Goal: Task Accomplishment & Management: Use online tool/utility

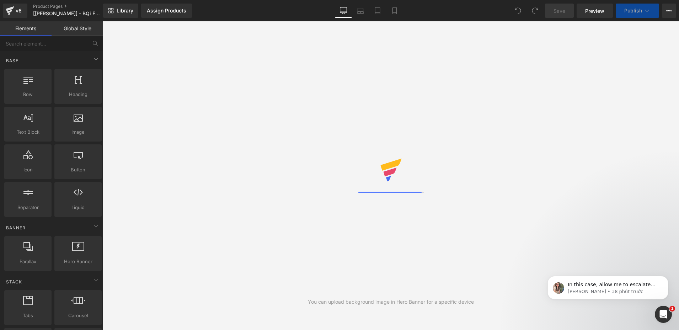
click at [672, 173] on span "Chat with us" at bounding box center [673, 175] width 11 height 29
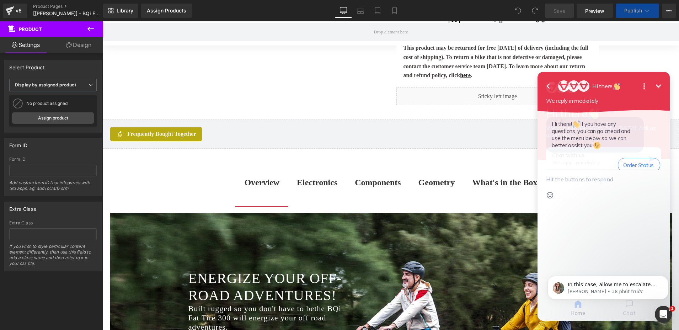
scroll to position [1635, 0]
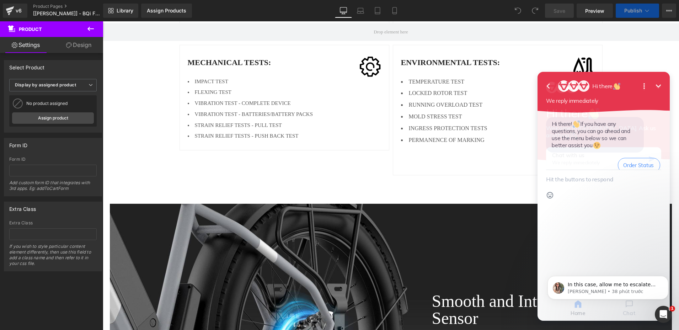
click at [661, 83] on icon "Minimize" at bounding box center [658, 86] width 9 height 9
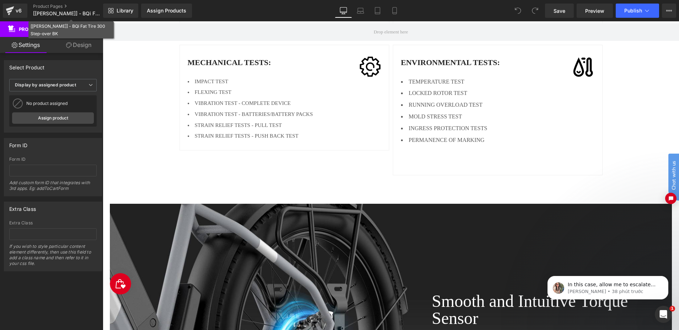
scroll to position [0, 0]
click at [91, 26] on icon at bounding box center [90, 29] width 9 height 9
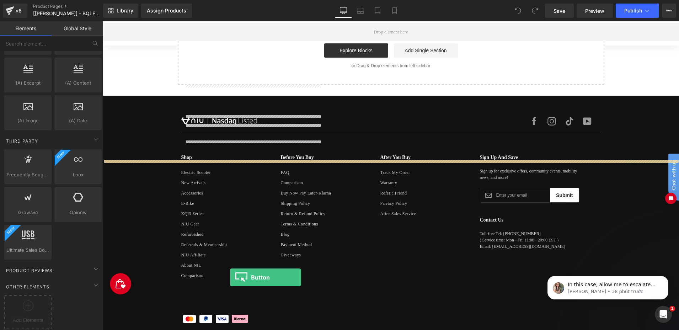
scroll to position [3726, 0]
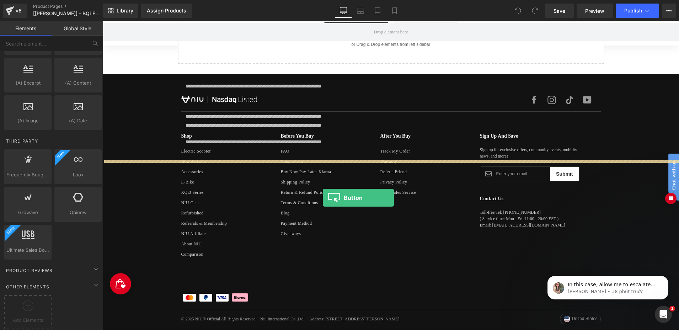
drag, startPoint x: 180, startPoint y: 182, endPoint x: 323, endPoint y: 198, distance: 143.4
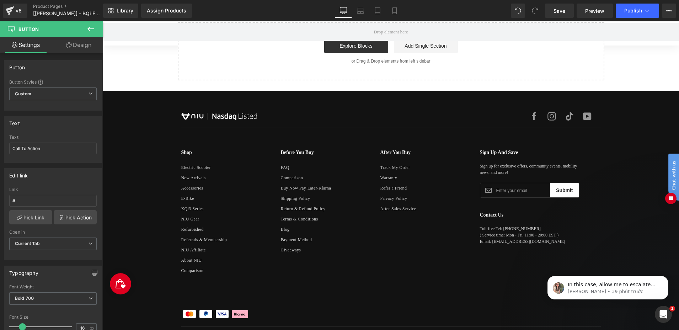
click at [46, 91] on span "Custom Setup Global Style" at bounding box center [52, 93] width 87 height 13
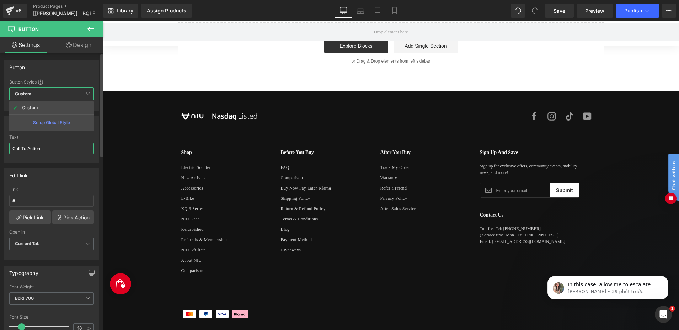
click at [55, 151] on input "Call To Action" at bounding box center [51, 149] width 85 height 12
click at [55, 151] on input "Call To Action" at bounding box center [52, 149] width 87 height 12
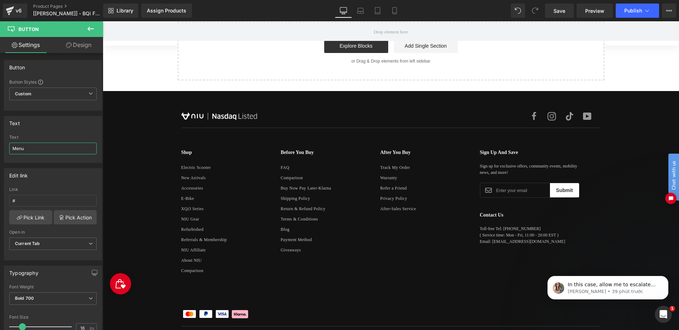
type input "Menu"
drag, startPoint x: 389, startPoint y: 169, endPoint x: 356, endPoint y: 178, distance: 33.6
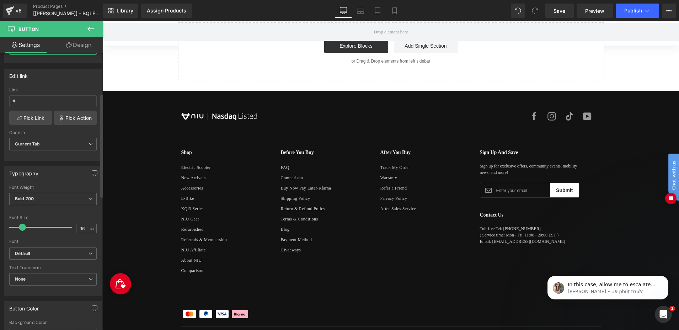
scroll to position [142, 0]
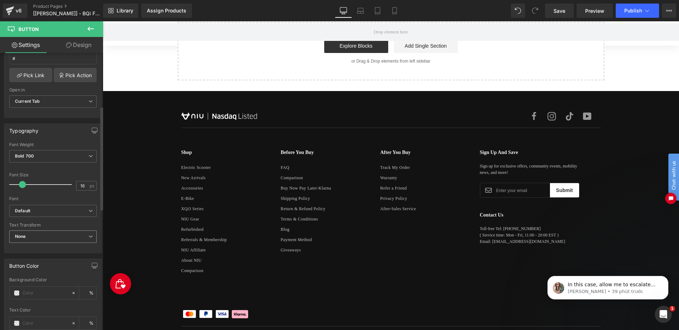
click at [77, 237] on span "None" at bounding box center [52, 236] width 87 height 12
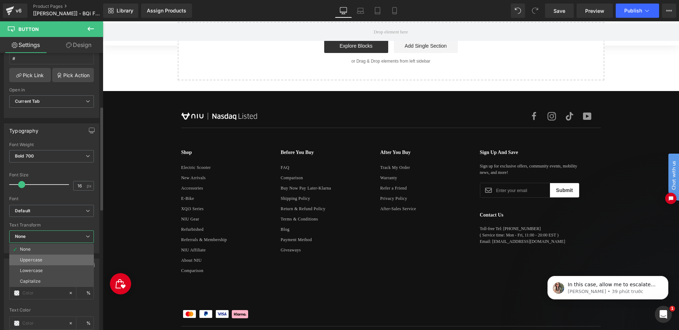
click at [62, 260] on li "Uppercase" at bounding box center [51, 260] width 85 height 11
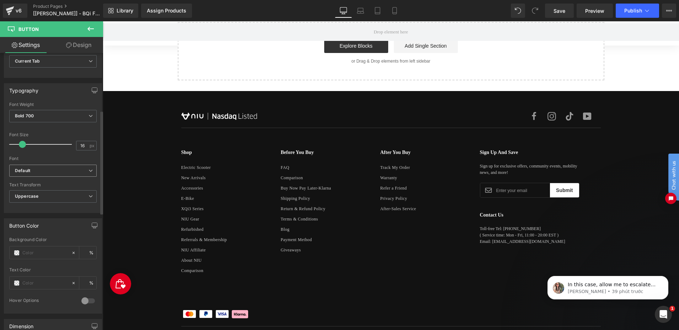
scroll to position [249, 0]
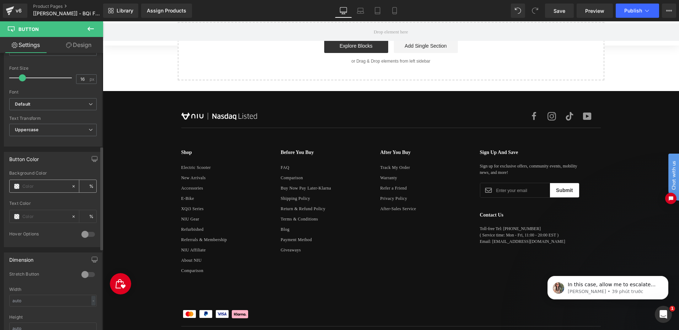
click at [15, 185] on span at bounding box center [17, 186] width 6 height 6
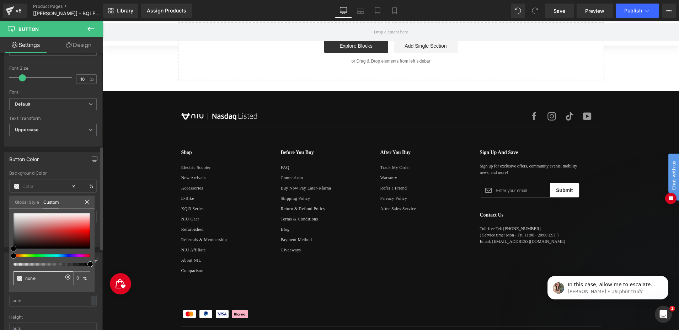
click at [41, 275] on input "none" at bounding box center [44, 277] width 38 height 7
click at [44, 277] on input "none" at bounding box center [44, 277] width 38 height 7
paste input "FF357A"
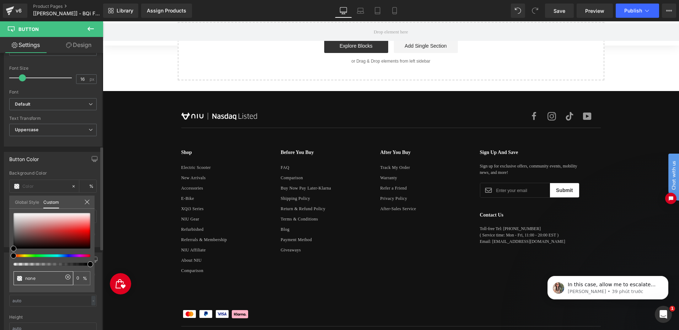
type input "FF357A"
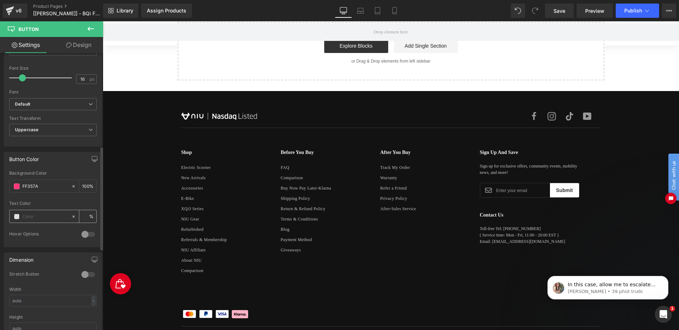
click at [17, 216] on span at bounding box center [17, 217] width 6 height 6
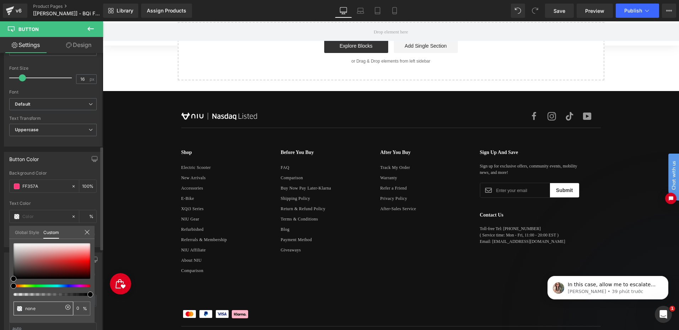
click at [44, 308] on input "none" at bounding box center [44, 308] width 38 height 7
click at [67, 306] on icon at bounding box center [68, 307] width 2 height 2
click at [33, 308] on input "none" at bounding box center [44, 308] width 38 height 7
click at [39, 304] on div "none" at bounding box center [44, 308] width 60 height 14
click at [40, 304] on div "none" at bounding box center [44, 308] width 60 height 14
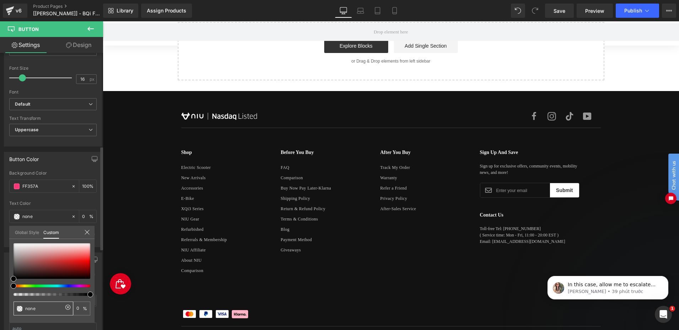
click at [40, 305] on div "none" at bounding box center [44, 308] width 60 height 14
click at [44, 308] on input "none" at bounding box center [44, 308] width 38 height 7
click at [44, 309] on input "none" at bounding box center [44, 308] width 38 height 7
type input "ffffff"
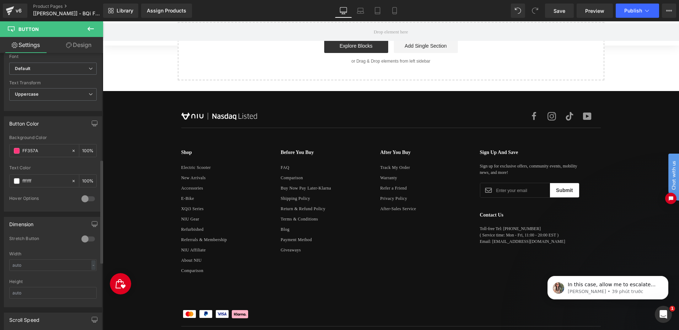
scroll to position [71, 0]
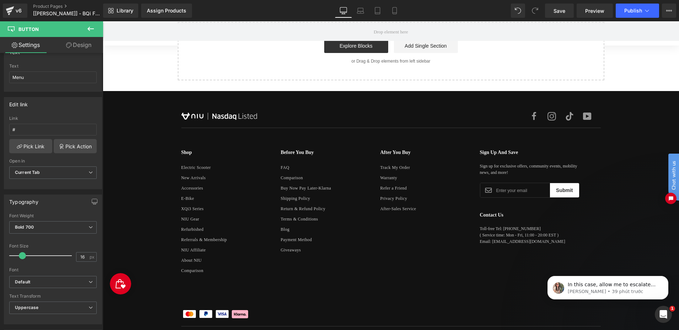
click at [80, 44] on link "Design" at bounding box center [79, 45] width 52 height 16
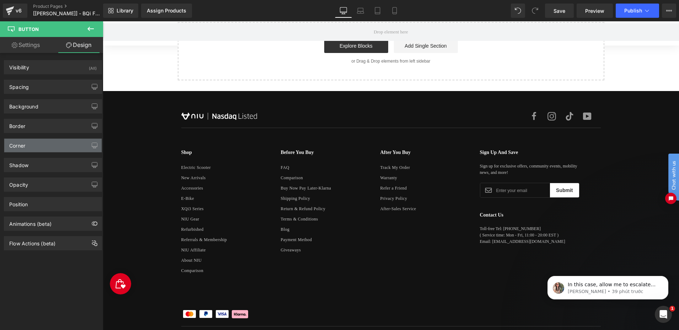
click at [52, 140] on div "Corner" at bounding box center [52, 146] width 97 height 14
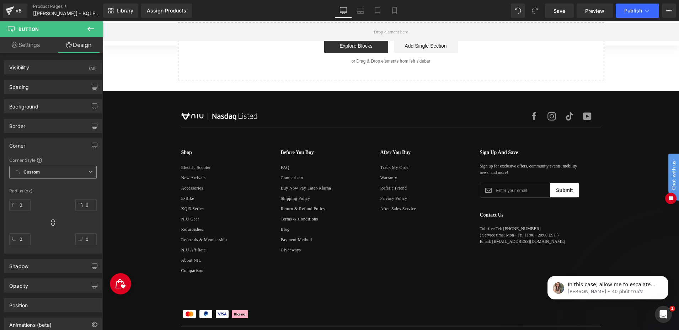
click at [89, 170] on icon at bounding box center [91, 172] width 4 height 4
click at [49, 223] on icon at bounding box center [52, 222] width 7 height 7
drag, startPoint x: 50, startPoint y: 222, endPoint x: 66, endPoint y: 212, distance: 19.1
click at [51, 222] on icon at bounding box center [52, 222] width 3 height 6
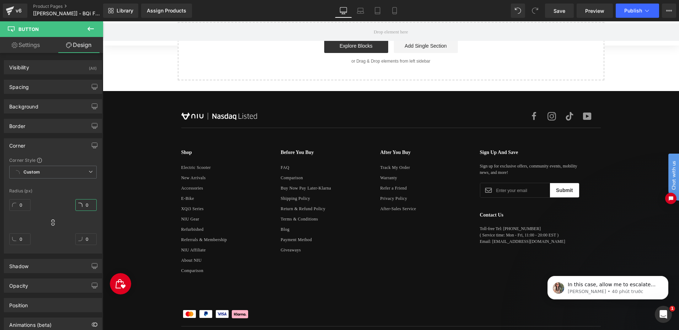
click at [84, 203] on input "0" at bounding box center [85, 205] width 21 height 12
click at [86, 204] on input "20" at bounding box center [85, 205] width 21 height 12
type input "50"
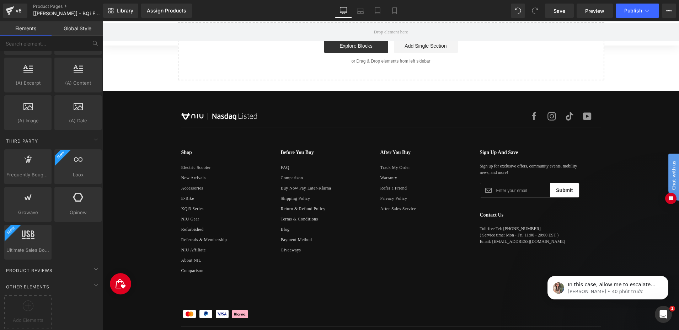
drag, startPoint x: 390, startPoint y: 169, endPoint x: 370, endPoint y: 174, distance: 20.5
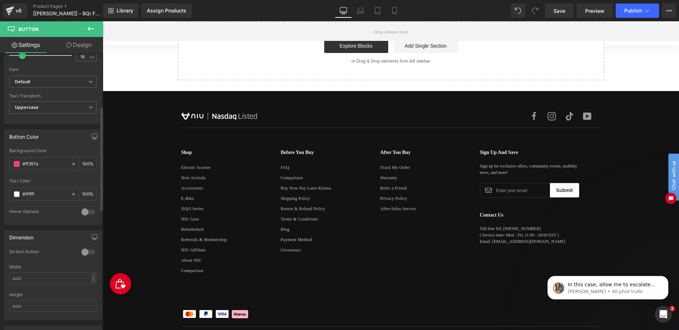
scroll to position [111, 0]
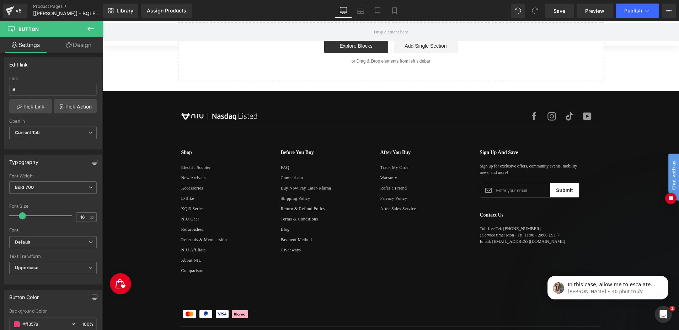
click at [81, 45] on link "Design" at bounding box center [79, 45] width 52 height 16
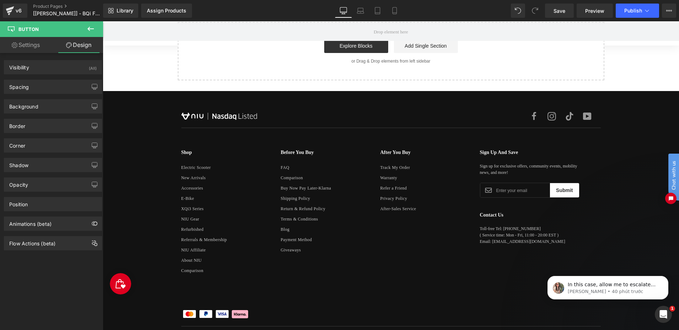
click at [31, 45] on link "Settings" at bounding box center [26, 45] width 52 height 16
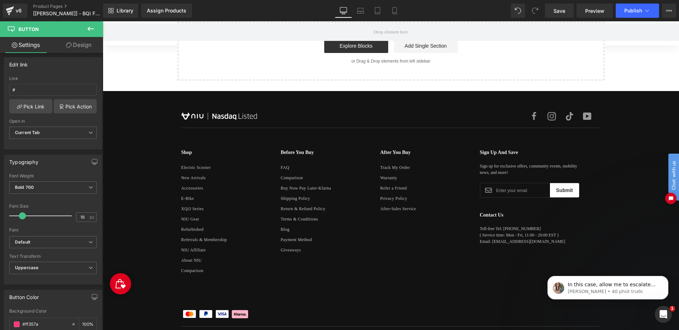
click at [78, 46] on link "Design" at bounding box center [79, 45] width 52 height 16
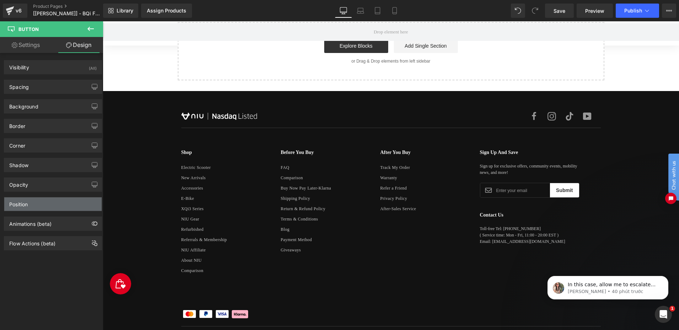
click at [43, 202] on div "Position" at bounding box center [52, 204] width 97 height 14
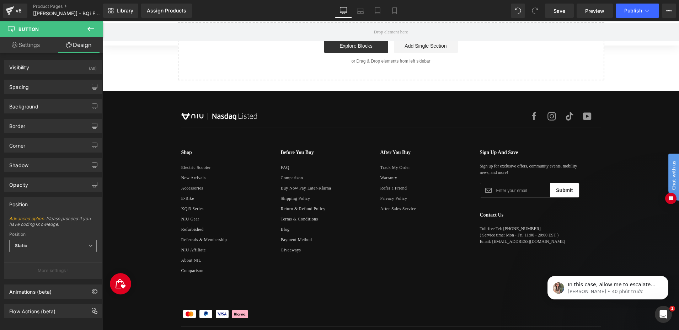
click at [57, 244] on span "Static" at bounding box center [52, 246] width 87 height 12
click at [61, 270] on div "Sticky to the screen (Fixed)" at bounding box center [48, 269] width 57 height 5
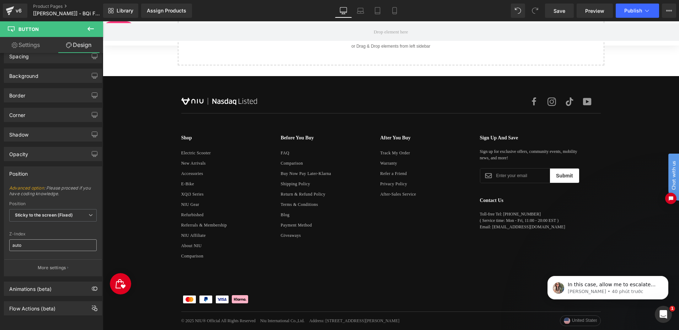
scroll to position [36, 0]
click at [32, 241] on input "auto" at bounding box center [52, 245] width 87 height 12
click at [58, 265] on p "More settings" at bounding box center [52, 268] width 28 height 6
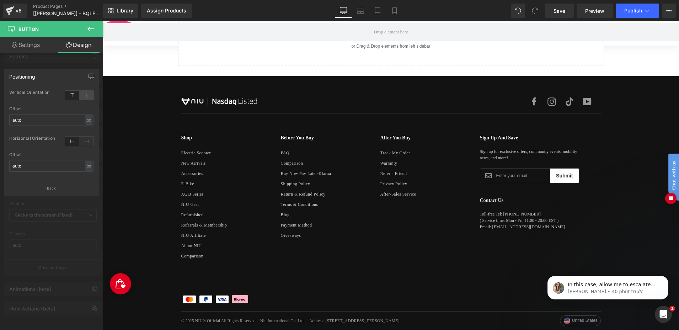
click at [87, 97] on icon at bounding box center [86, 95] width 14 height 9
click at [86, 141] on icon at bounding box center [86, 141] width 14 height 9
click at [31, 119] on input "auto" at bounding box center [51, 120] width 84 height 12
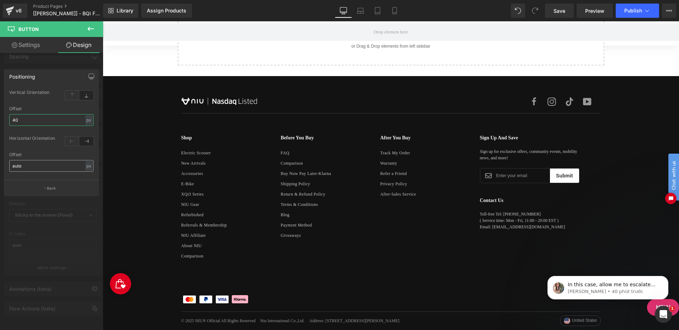
type input "40"
click at [34, 165] on input "auto" at bounding box center [51, 166] width 84 height 12
type input "40"
click at [20, 121] on input "40" at bounding box center [51, 120] width 84 height 12
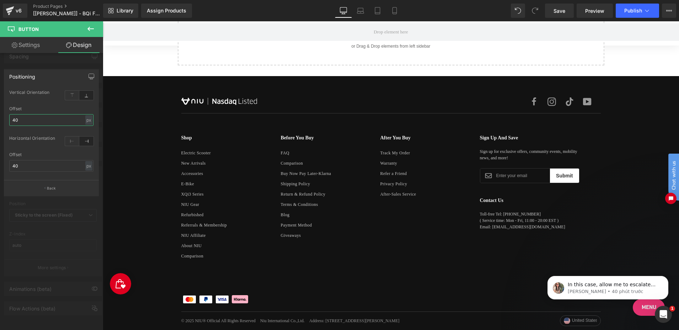
click at [14, 120] on input "40" at bounding box center [51, 120] width 84 height 12
click at [11, 120] on input "40" at bounding box center [51, 120] width 84 height 12
drag, startPoint x: 15, startPoint y: 119, endPoint x: 11, endPoint y: 119, distance: 4.3
click at [11, 119] on input "140" at bounding box center [51, 120] width 84 height 12
drag, startPoint x: 16, startPoint y: 119, endPoint x: 30, endPoint y: 117, distance: 13.2
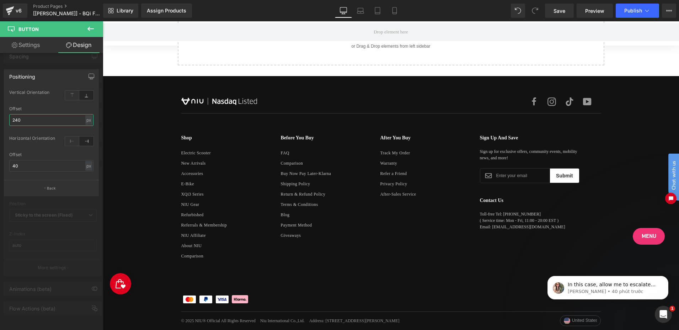
click at [30, 117] on input "240" at bounding box center [51, 120] width 84 height 12
type input "200"
drag, startPoint x: 224, startPoint y: 201, endPoint x: 548, endPoint y: 206, distance: 323.2
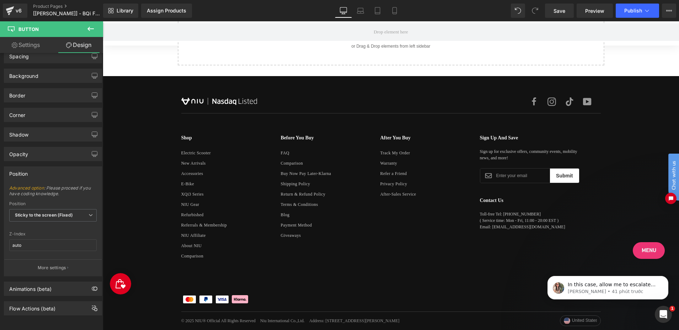
click at [92, 31] on icon at bounding box center [90, 29] width 9 height 9
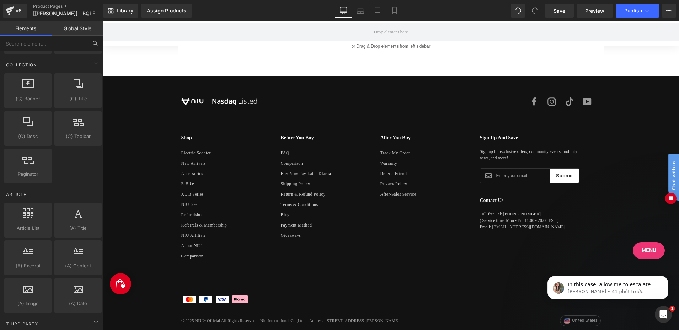
scroll to position [1152, 0]
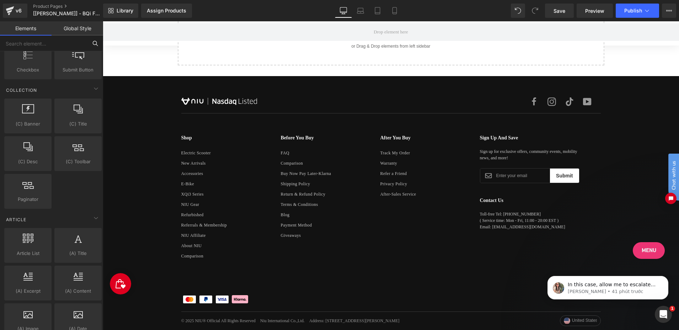
click at [38, 47] on input "text" at bounding box center [43, 44] width 87 height 16
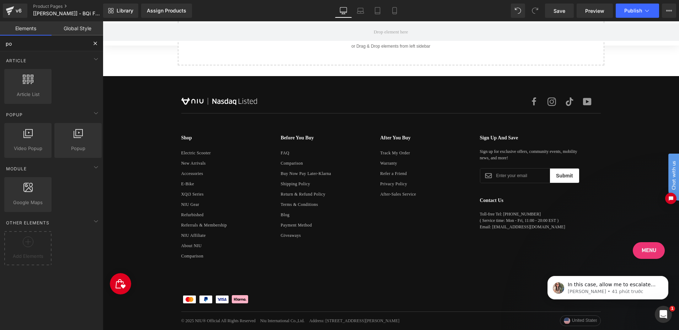
scroll to position [0, 0]
type input "pop"
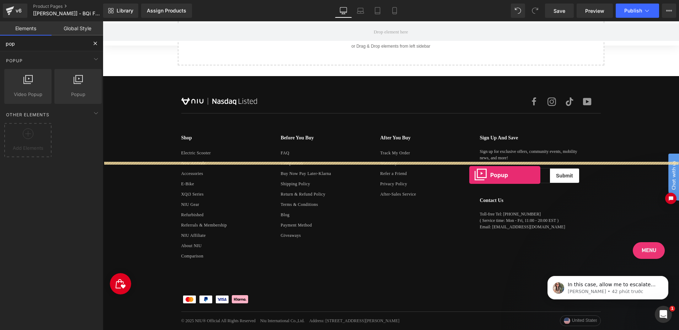
drag, startPoint x: 181, startPoint y: 111, endPoint x: 469, endPoint y: 175, distance: 295.3
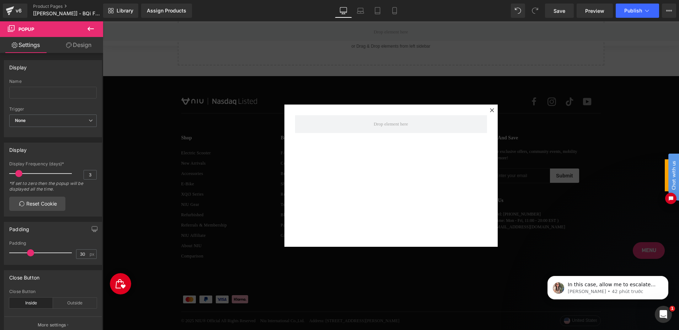
click at [87, 24] on button at bounding box center [90, 29] width 25 height 16
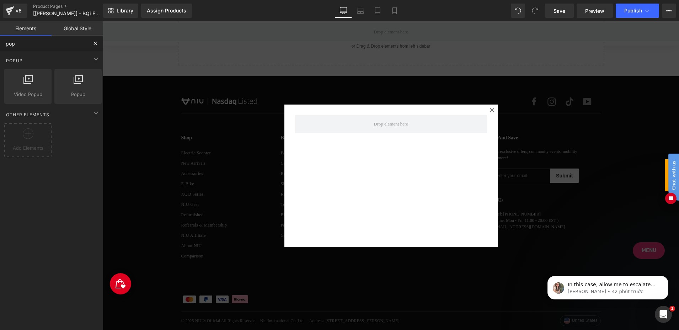
click at [23, 48] on input "pop" at bounding box center [43, 44] width 87 height 16
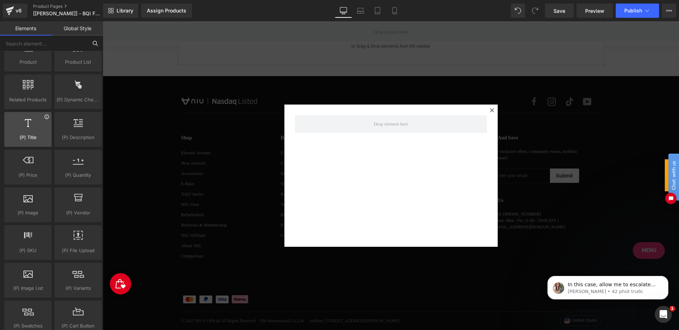
scroll to position [640, 0]
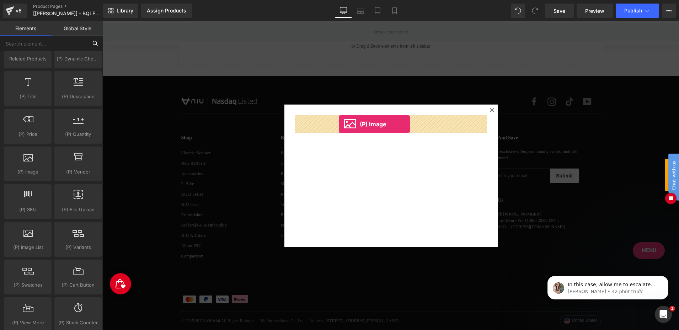
drag, startPoint x: 137, startPoint y: 182, endPoint x: 339, endPoint y: 124, distance: 210.2
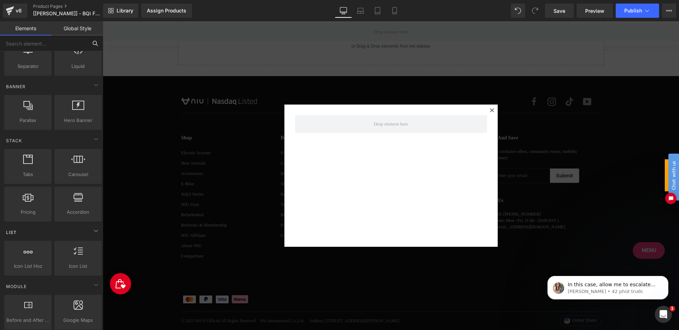
scroll to position [0, 0]
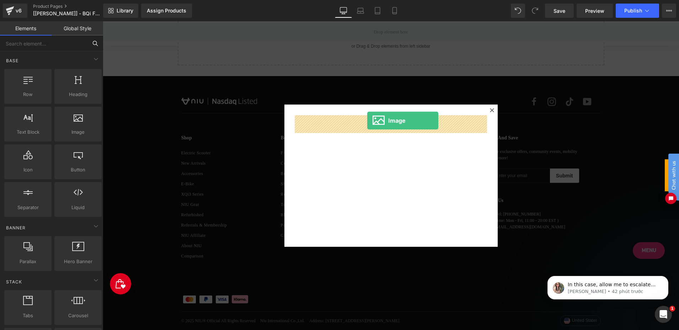
drag, startPoint x: 184, startPoint y: 147, endPoint x: 367, endPoint y: 121, distance: 185.0
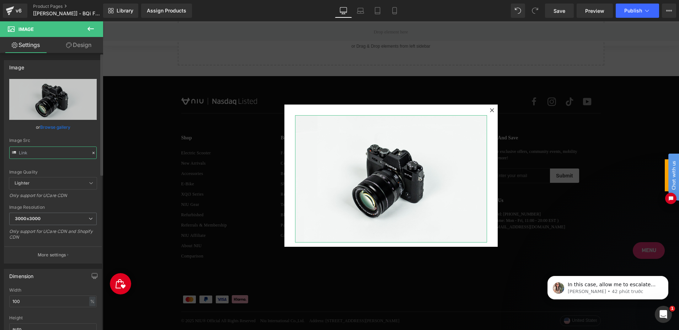
click at [64, 149] on input "text" at bounding box center [52, 152] width 87 height 12
paste input "https://cdn.shopify.com/s/files/1/0554/6944/1084/files/gempages_446628546337572…"
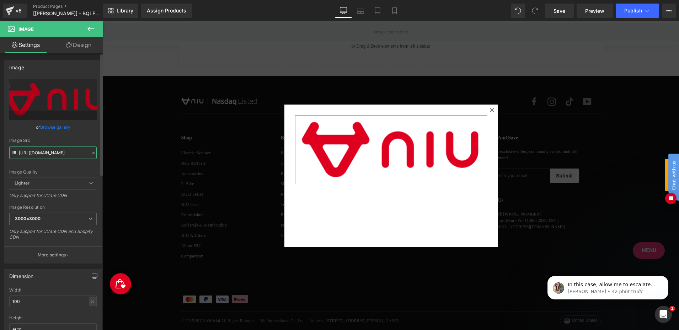
type input "https://cdn.shopify.com/s/files/1/0554/6944/1084/files/gempages_446628546337572…"
click at [81, 135] on div "Image Quality Lighter Lightest Lighter Lighter Lightest Only support for UCare …" at bounding box center [52, 128] width 87 height 98
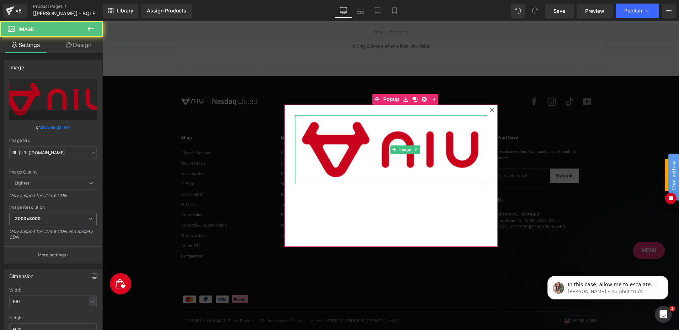
click at [380, 131] on img at bounding box center [391, 149] width 192 height 69
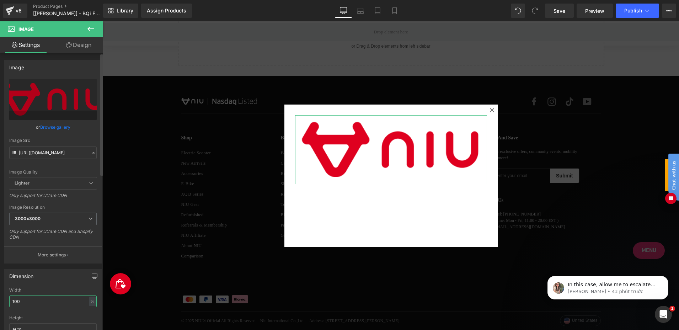
click at [29, 301] on input "100" at bounding box center [52, 301] width 87 height 12
click at [89, 299] on div "%" at bounding box center [92, 302] width 6 height 10
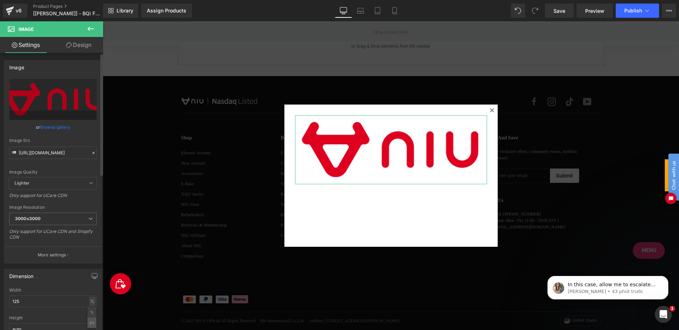
click at [89, 323] on li "px" at bounding box center [91, 322] width 9 height 10
click at [37, 305] on input "125" at bounding box center [52, 301] width 87 height 12
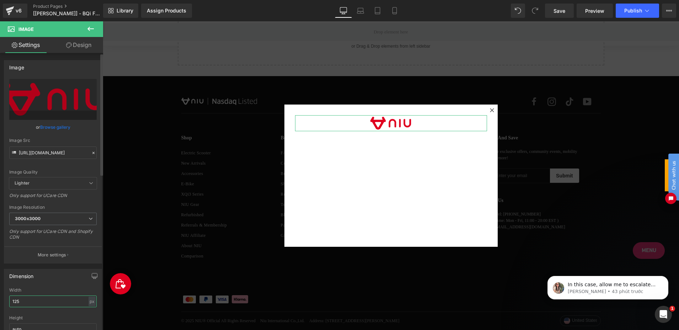
type input "125"
click at [46, 288] on div "Width" at bounding box center [52, 290] width 87 height 5
click at [89, 25] on icon at bounding box center [90, 29] width 9 height 9
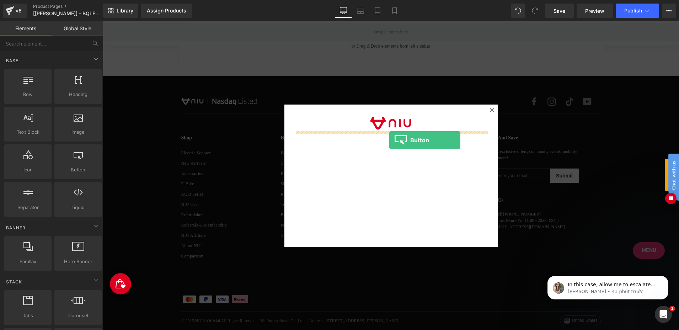
drag, startPoint x: 177, startPoint y: 189, endPoint x: 390, endPoint y: 140, distance: 218.3
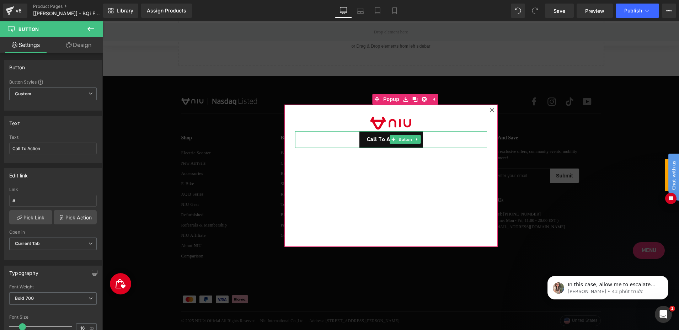
drag, startPoint x: 388, startPoint y: 140, endPoint x: 382, endPoint y: 140, distance: 5.7
click at [387, 140] on span "Call To Action" at bounding box center [385, 139] width 36 height 8
click at [377, 139] on span "Call To Action" at bounding box center [385, 139] width 36 height 8
click at [326, 126] on div at bounding box center [391, 123] width 192 height 16
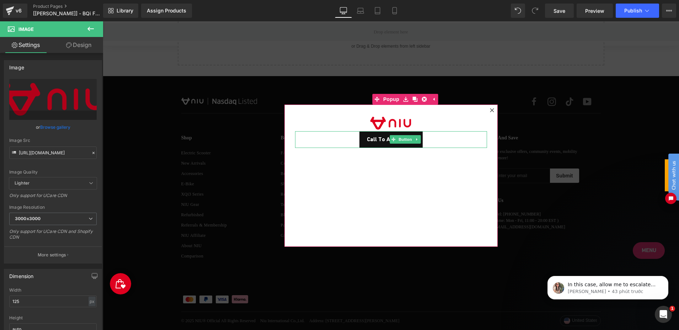
click at [368, 145] on link "Call To Action" at bounding box center [390, 139] width 63 height 17
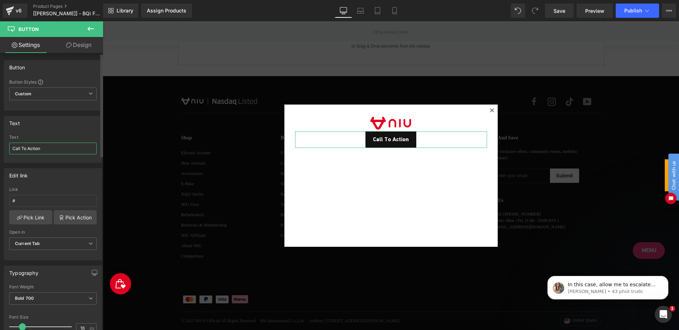
click at [52, 148] on input "Call To Action" at bounding box center [52, 149] width 87 height 12
click at [71, 147] on input "Cashback Jackport >>" at bounding box center [52, 149] width 87 height 12
click at [69, 147] on input "Cashback Jackport >>" at bounding box center [52, 149] width 87 height 12
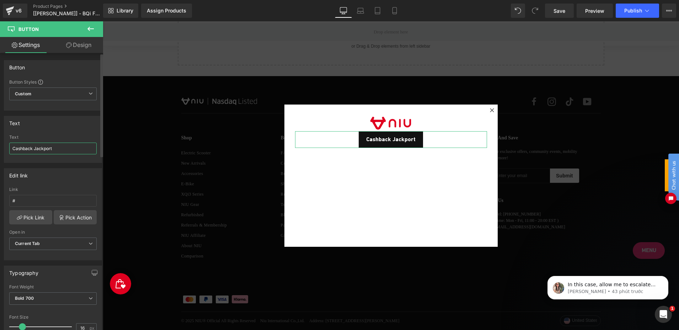
type input "Cashback Jackport"
click at [75, 132] on div "Text Call To Action Text Cashback Jackport" at bounding box center [53, 139] width 98 height 47
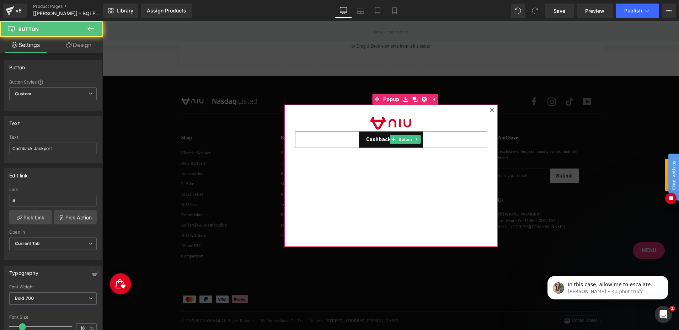
click at [325, 143] on div "Cashback Jackport" at bounding box center [391, 139] width 192 height 17
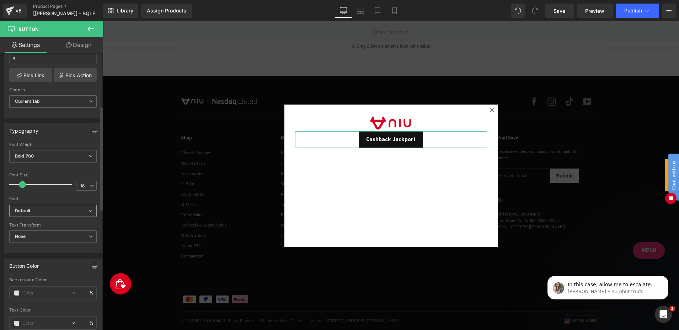
scroll to position [213, 0]
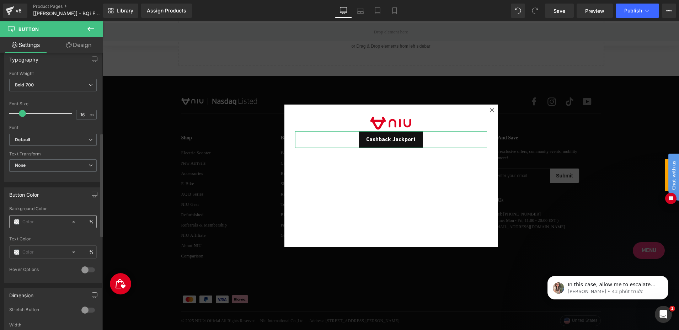
click at [16, 221] on span at bounding box center [17, 222] width 6 height 6
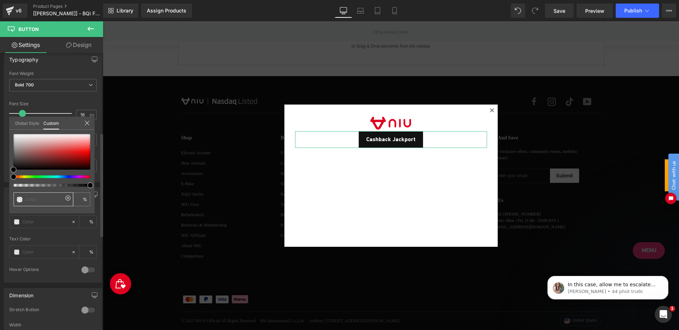
click at [18, 200] on span at bounding box center [20, 200] width 6 height 6
click at [42, 198] on input "text" at bounding box center [44, 199] width 38 height 7
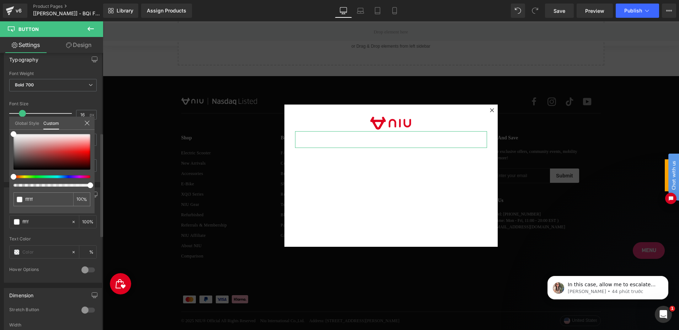
type input "ffffff"
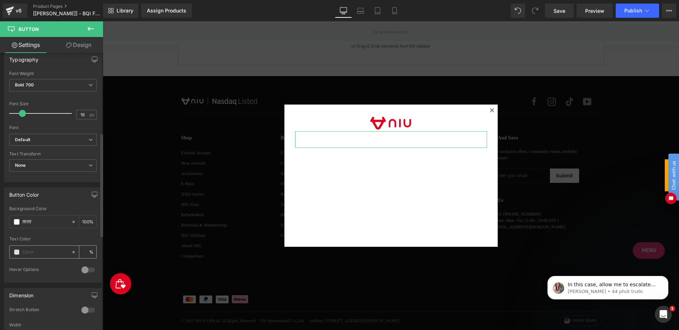
click at [17, 252] on span at bounding box center [17, 252] width 6 height 6
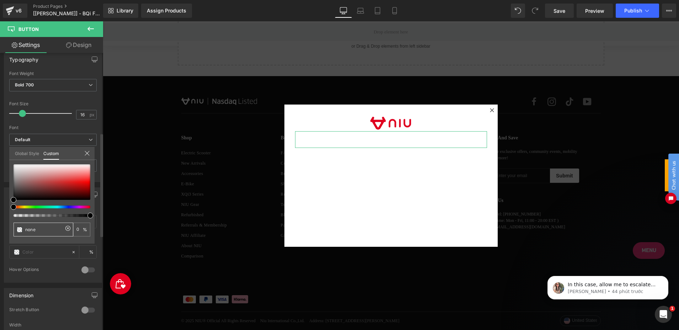
click at [40, 230] on input "none" at bounding box center [44, 229] width 38 height 7
type input "151515"
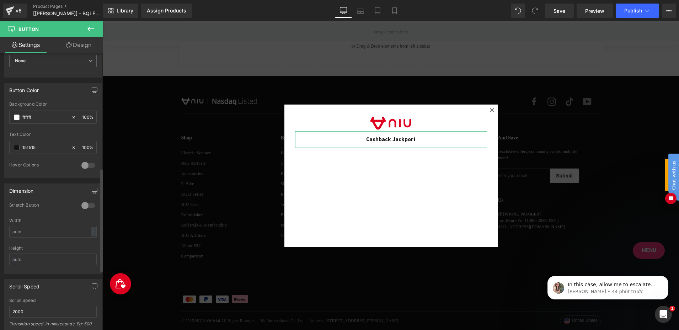
scroll to position [320, 0]
click at [89, 163] on div at bounding box center [88, 163] width 17 height 11
click at [17, 193] on span at bounding box center [17, 191] width 6 height 6
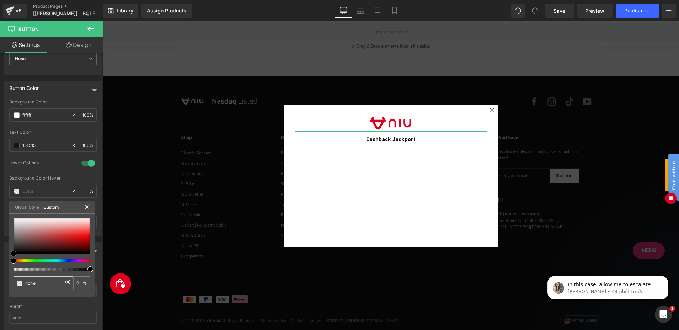
click at [38, 282] on input "none" at bounding box center [44, 282] width 38 height 7
paste input "DF001F"
click at [44, 282] on input "noneDF001F" at bounding box center [44, 282] width 38 height 7
click at [43, 282] on input "noneDF001F" at bounding box center [44, 282] width 38 height 7
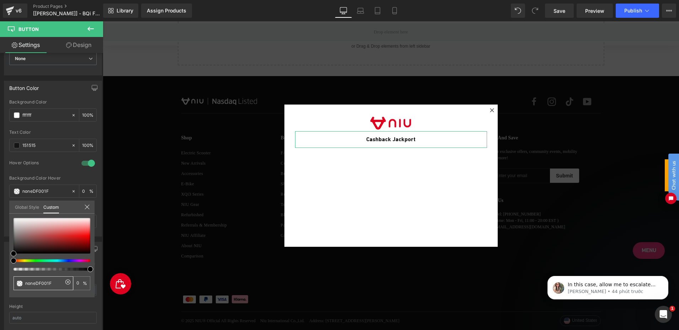
click at [43, 282] on input "noneDF001F" at bounding box center [44, 282] width 38 height 7
paste input "text"
type input "DF001F"
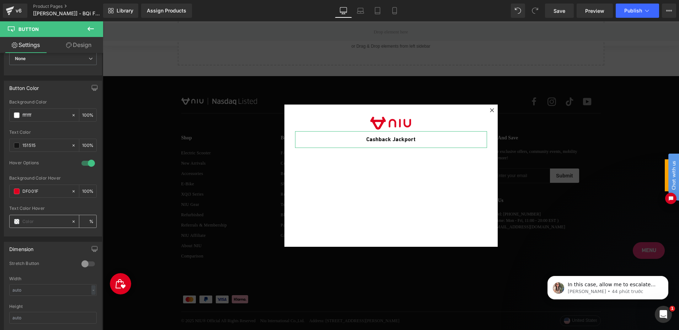
click at [16, 221] on span at bounding box center [17, 222] width 6 height 6
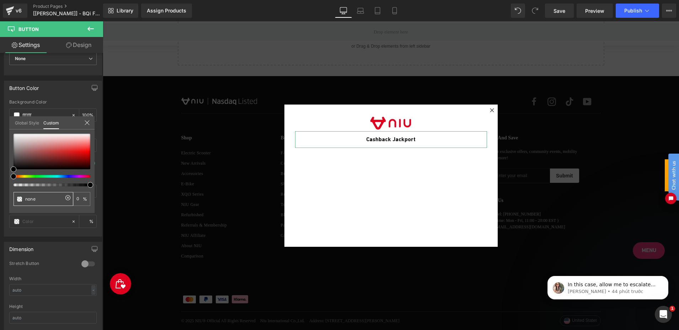
click at [46, 199] on input "none" at bounding box center [44, 198] width 38 height 7
click at [46, 200] on input "none" at bounding box center [44, 198] width 38 height 7
type input "ffffff"
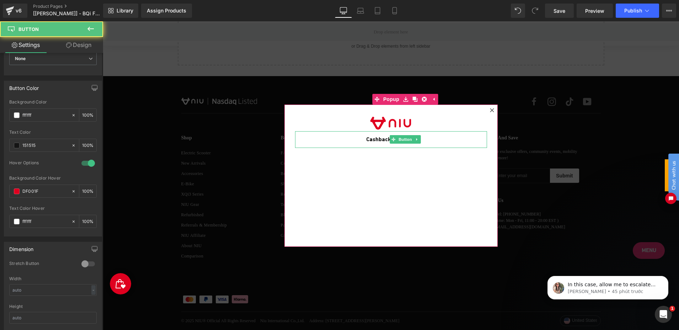
click at [334, 138] on div "Cashback Jackport" at bounding box center [391, 139] width 192 height 17
click at [460, 139] on div "Cashback Jackport" at bounding box center [391, 139] width 192 height 17
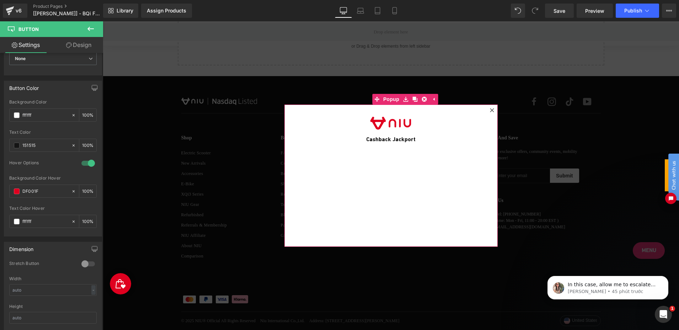
click at [288, 143] on div "Image Cashback Jackport Button" at bounding box center [390, 176] width 213 height 142
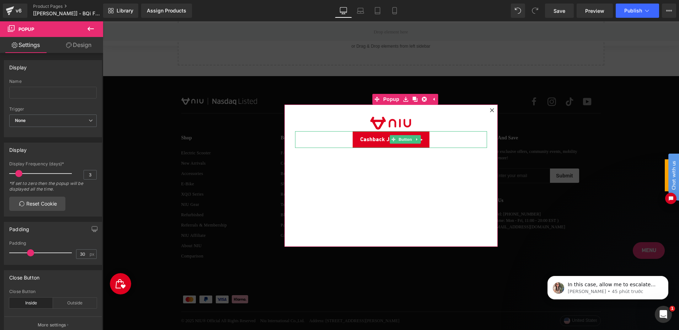
click at [367, 138] on span "Cashback Jackport" at bounding box center [384, 139] width 49 height 8
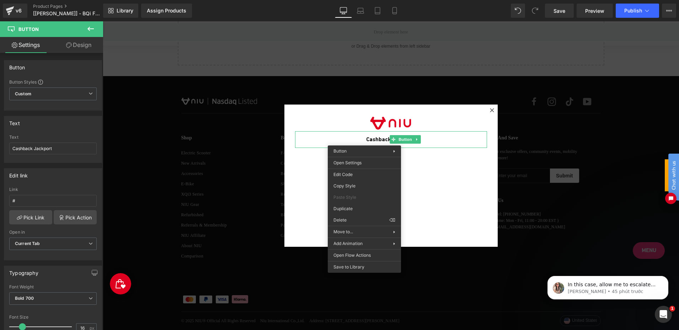
drag, startPoint x: 451, startPoint y: 229, endPoint x: 347, endPoint y: 207, distance: 106.1
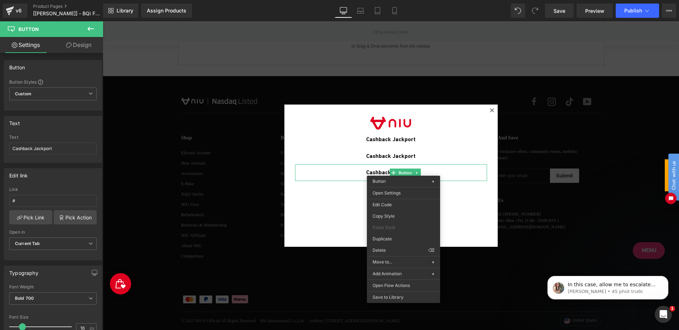
drag, startPoint x: 493, startPoint y: 263, endPoint x: 400, endPoint y: 204, distance: 109.8
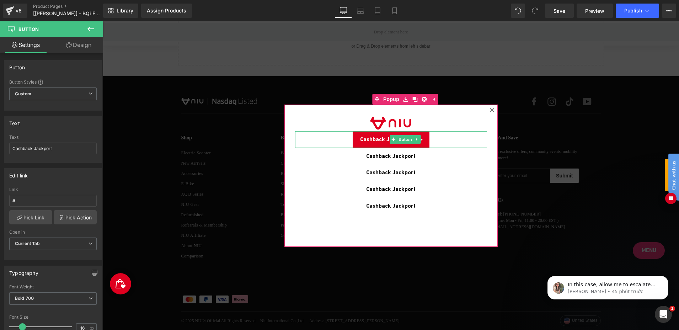
click at [372, 138] on span "Cashback Jackport" at bounding box center [384, 139] width 49 height 8
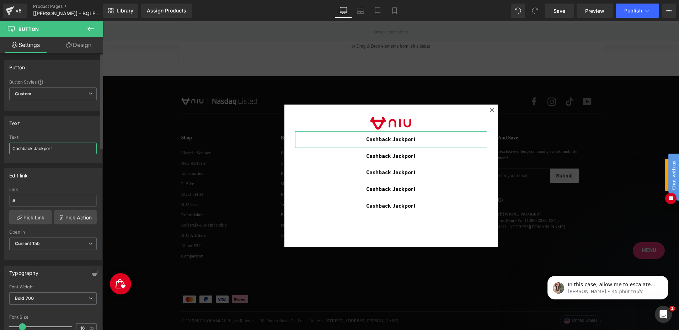
click at [68, 149] on input "Cashback Jackport" at bounding box center [52, 149] width 87 height 12
click at [68, 148] on input "Cashback Jackport" at bounding box center [52, 149] width 87 height 12
type input "C"
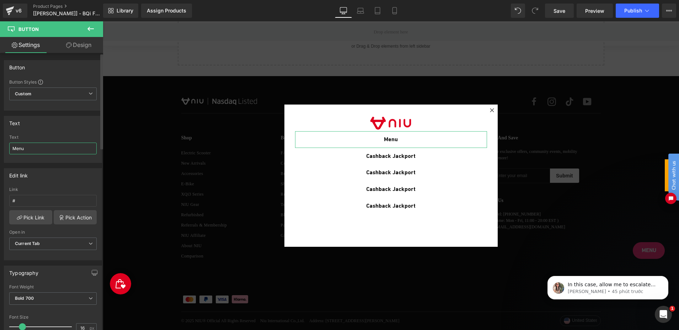
type input "Menu 1"
drag, startPoint x: 53, startPoint y: 151, endPoint x: 2, endPoint y: 147, distance: 50.3
click at [2, 147] on div "Text Cashback Jackport Text Menu 1" at bounding box center [53, 137] width 106 height 52
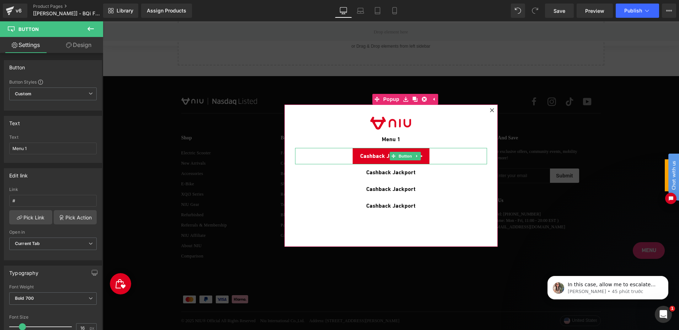
click at [365, 156] on span "Cashback Jackport" at bounding box center [384, 156] width 49 height 8
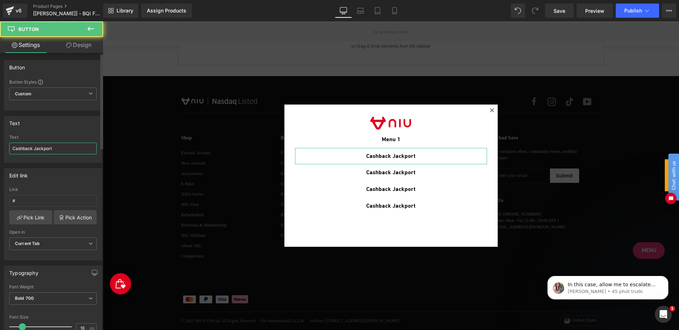
click at [62, 150] on input "Cashback Jackport" at bounding box center [52, 149] width 87 height 12
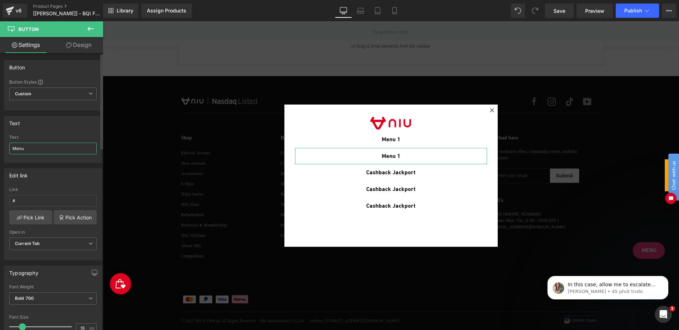
type input "Menu 2"
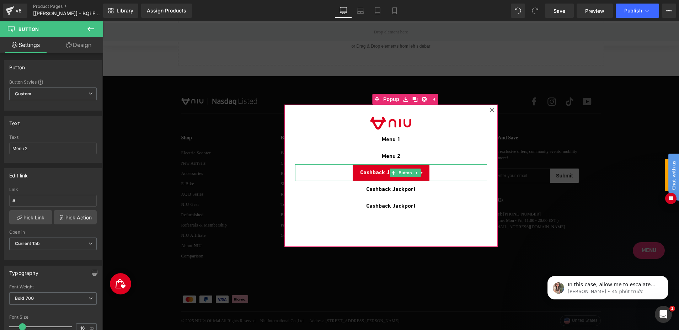
click at [373, 172] on span "Cashback Jackport" at bounding box center [384, 173] width 49 height 8
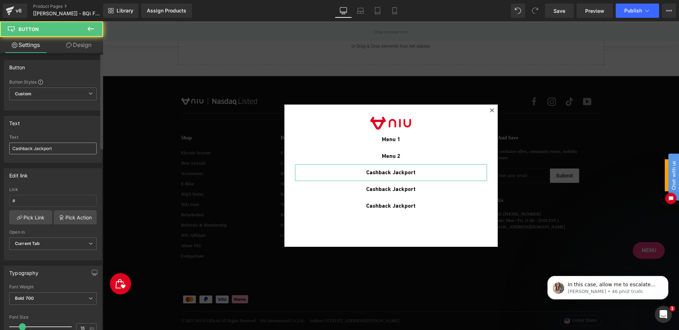
click at [57, 151] on input "Cashback Jackport" at bounding box center [52, 149] width 87 height 12
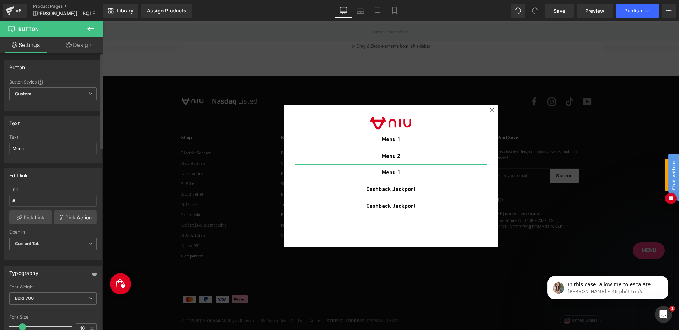
type input "Menu 3"
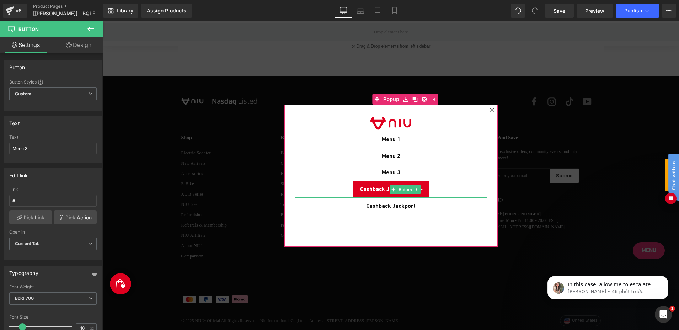
click at [372, 191] on span "Cashback Jackport" at bounding box center [384, 189] width 49 height 8
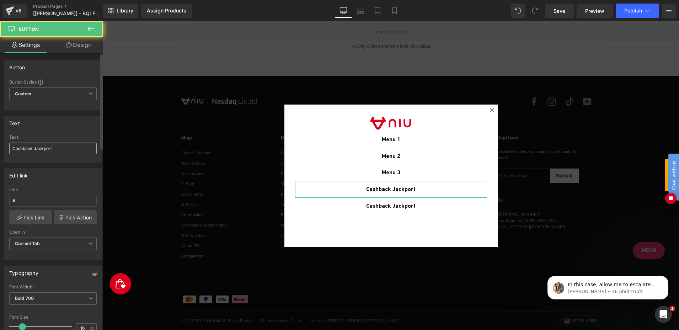
click at [68, 149] on input "Cashback Jackport" at bounding box center [52, 149] width 87 height 12
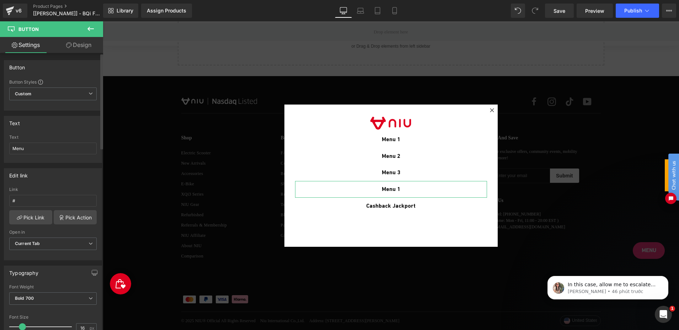
type input "Menu 4"
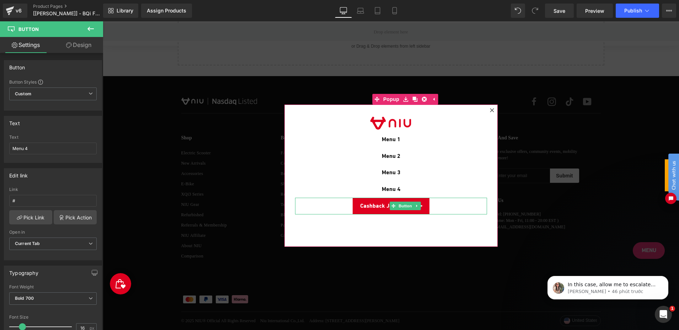
click at [363, 205] on span "Cashback Jackport" at bounding box center [384, 206] width 49 height 8
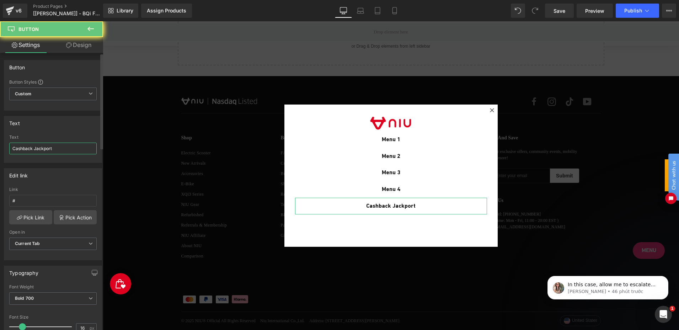
click at [60, 150] on input "Cashback Jackport" at bounding box center [52, 149] width 87 height 12
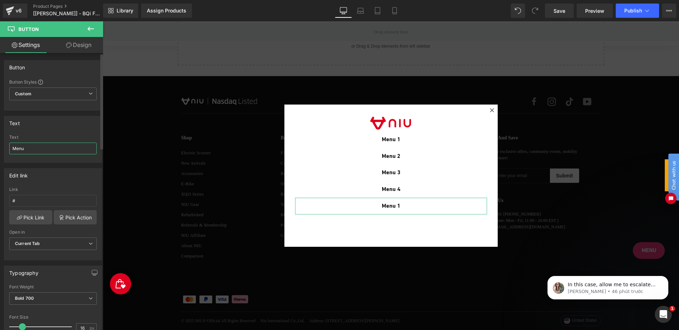
type input "Menu 5"
click at [181, 166] on div at bounding box center [391, 175] width 576 height 309
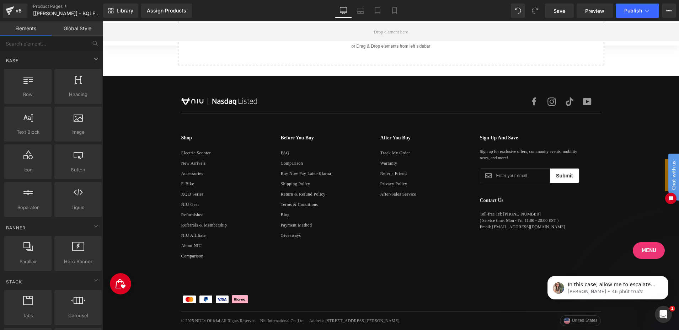
click at [666, 173] on div "Chat with us" at bounding box center [670, 186] width 18 height 50
click at [668, 176] on div "Chat with us" at bounding box center [670, 186] width 18 height 50
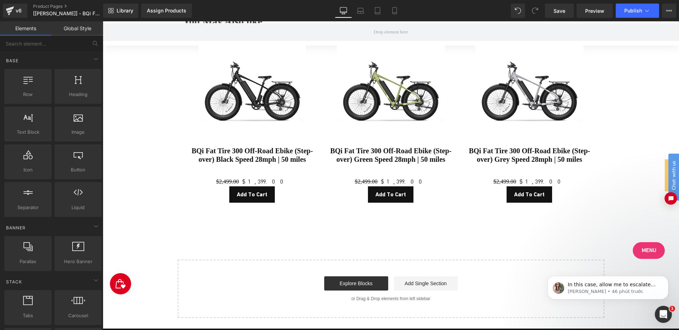
scroll to position [3338, 0]
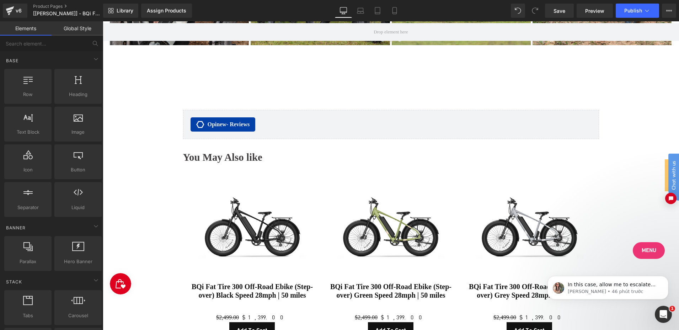
click at [666, 176] on div "Chat with us" at bounding box center [670, 186] width 18 height 50
click at [664, 176] on div "Chat with us" at bounding box center [670, 186] width 18 height 50
click at [648, 253] on link "Menu" at bounding box center [644, 250] width 42 height 17
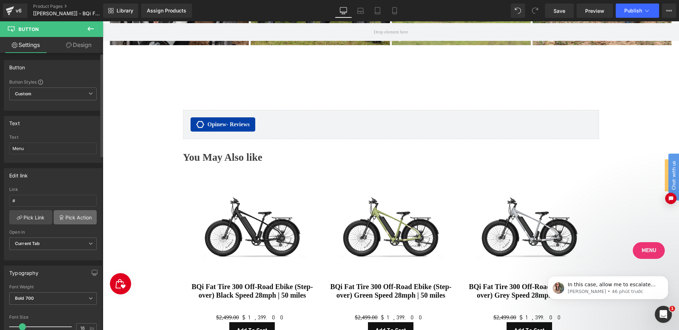
click at [74, 219] on link "Pick Action" at bounding box center [75, 217] width 43 height 14
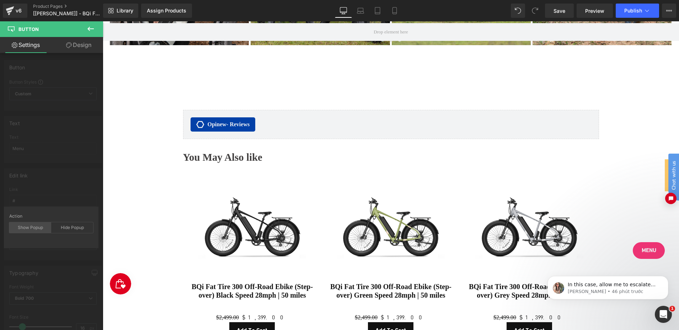
click at [31, 229] on div "Show Popup" at bounding box center [30, 227] width 42 height 11
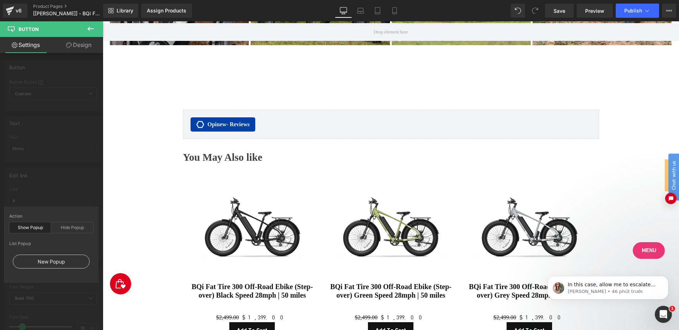
click at [49, 263] on div "New Popup" at bounding box center [51, 262] width 77 height 14
click at [67, 260] on div "New Popup" at bounding box center [51, 262] width 77 height 14
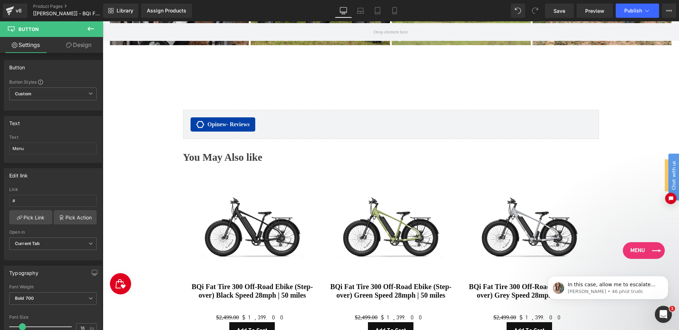
click at [646, 248] on link "Menu" at bounding box center [644, 250] width 42 height 17
click at [637, 246] on span "Menu" at bounding box center [637, 250] width 15 height 8
click at [32, 216] on link "Pick Link" at bounding box center [30, 217] width 43 height 14
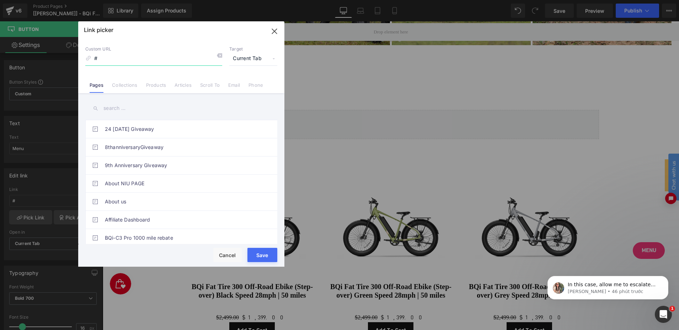
click at [274, 29] on icon "button" at bounding box center [274, 31] width 11 height 11
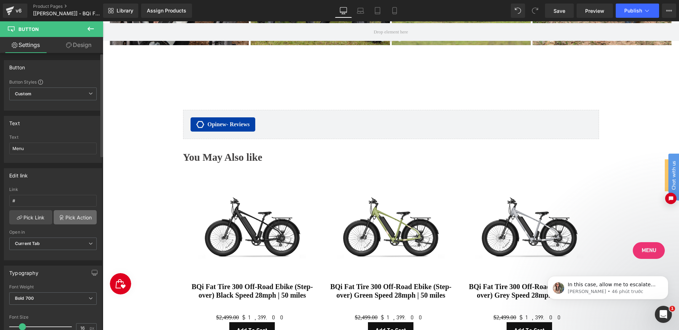
click at [78, 215] on link "Pick Action" at bounding box center [75, 217] width 43 height 14
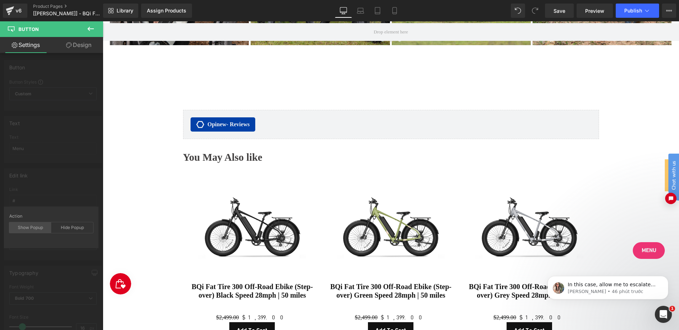
click at [31, 227] on div "Show Popup" at bounding box center [30, 227] width 42 height 11
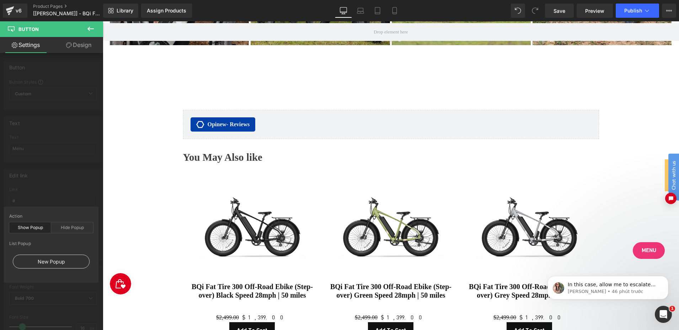
click at [30, 260] on div "New Popup" at bounding box center [51, 262] width 77 height 14
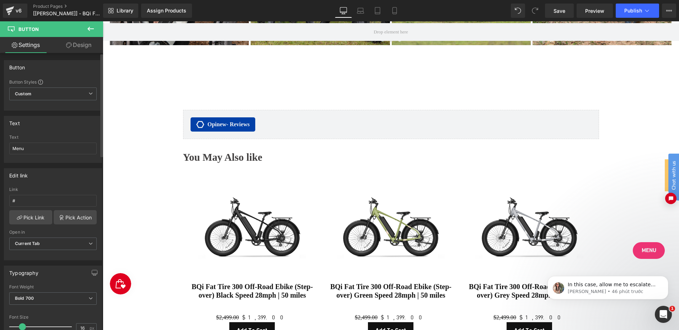
click at [70, 183] on div "Edit link # Link # Pick Link Pick Action Current Tab New Tab Open in Current Ta…" at bounding box center [53, 211] width 106 height 97
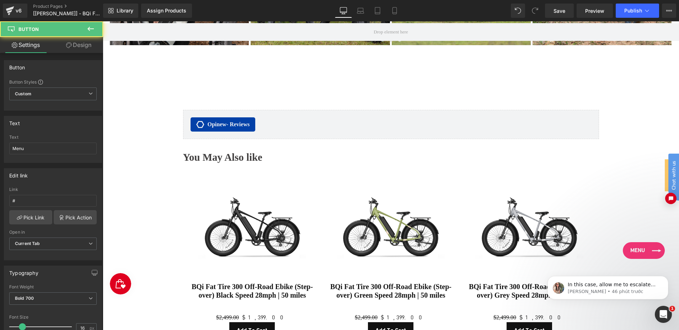
click at [644, 248] on span "Menu" at bounding box center [637, 250] width 15 height 8
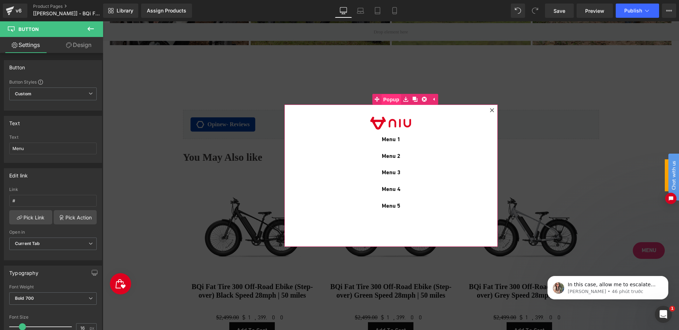
click at [383, 102] on span "Popup" at bounding box center [391, 99] width 20 height 11
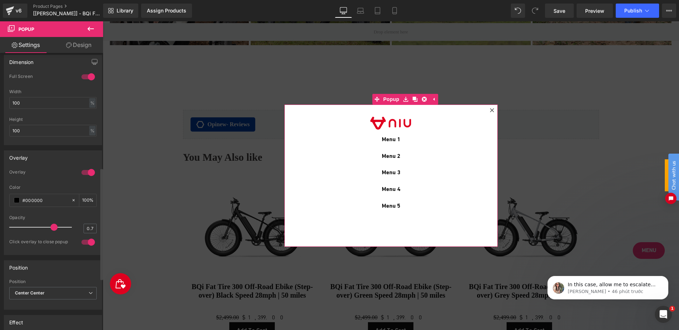
scroll to position [284, 0]
click at [83, 170] on div at bounding box center [88, 171] width 17 height 11
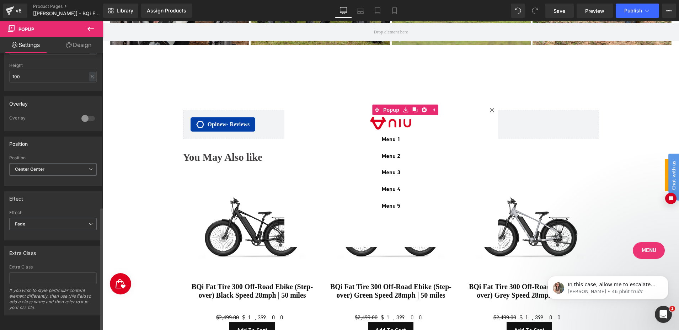
scroll to position [272, 0]
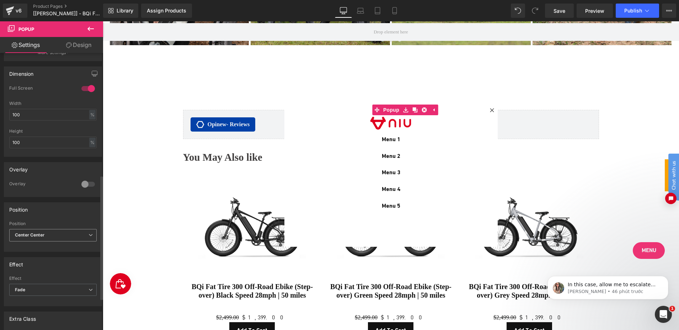
click at [75, 235] on span "Center Center" at bounding box center [52, 235] width 87 height 12
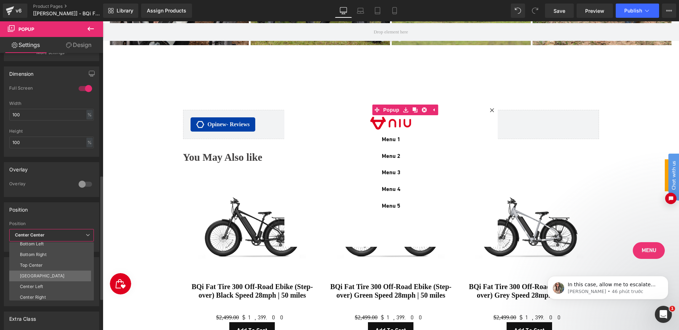
scroll to position [38, 0]
click at [47, 293] on li "Center Right" at bounding box center [53, 295] width 88 height 11
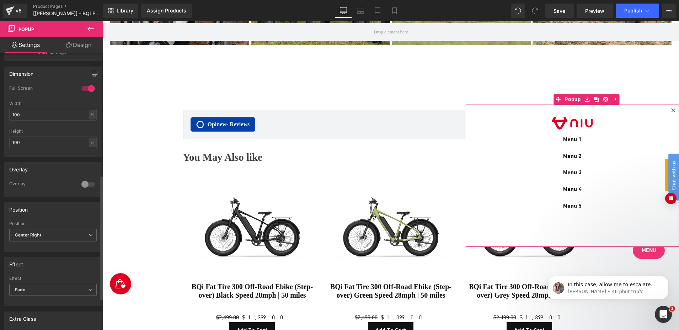
scroll to position [130, 0]
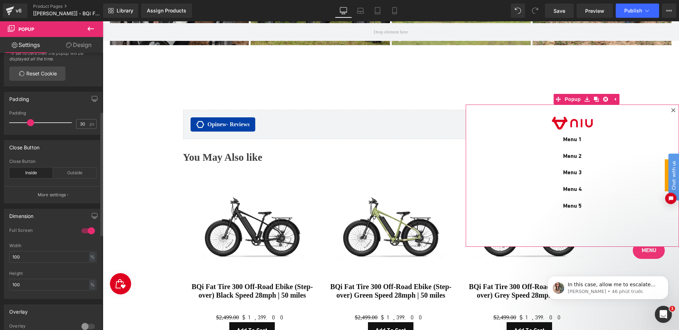
click at [81, 229] on div at bounding box center [88, 230] width 17 height 11
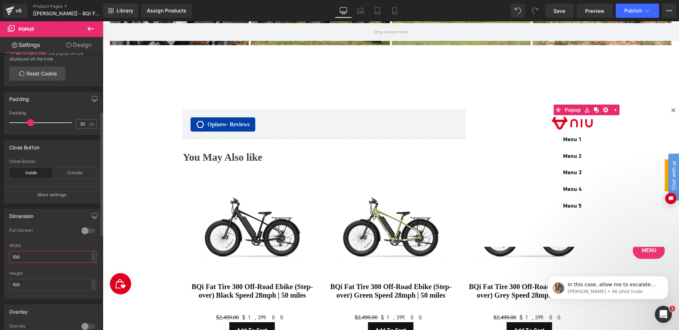
click at [32, 259] on input "100" at bounding box center [52, 257] width 87 height 12
type input "250"
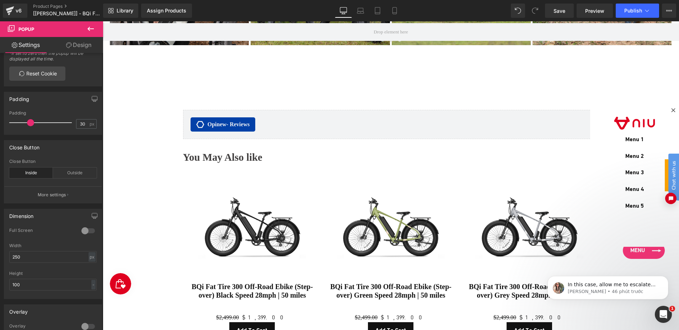
click at [625, 250] on link "Menu" at bounding box center [644, 250] width 42 height 17
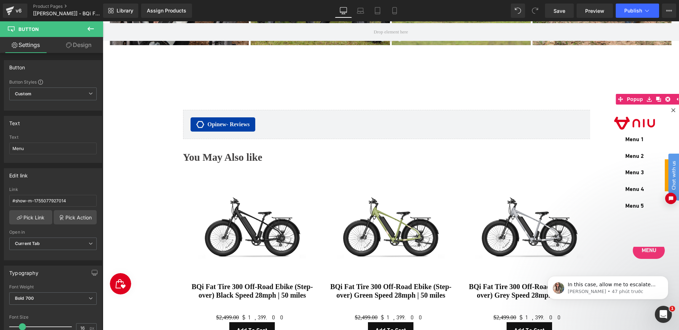
click at [78, 48] on link "Design" at bounding box center [79, 45] width 52 height 16
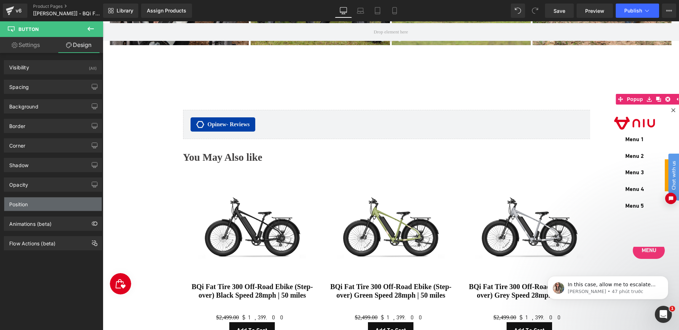
click at [51, 206] on div "Position" at bounding box center [52, 204] width 97 height 14
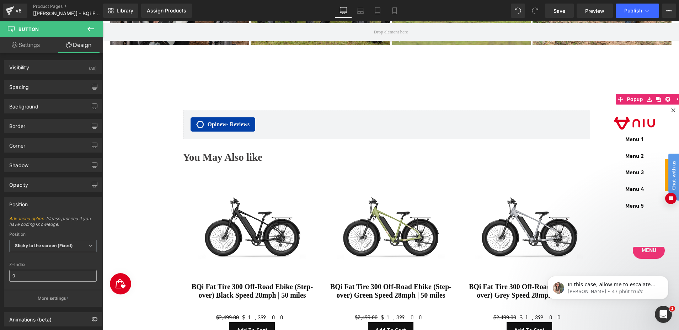
scroll to position [36, 0]
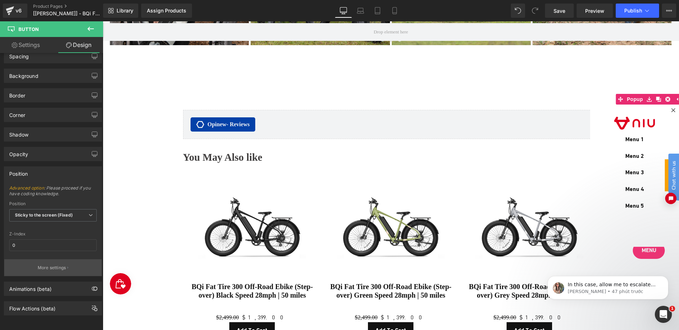
click at [49, 265] on p "More settings" at bounding box center [52, 268] width 28 height 6
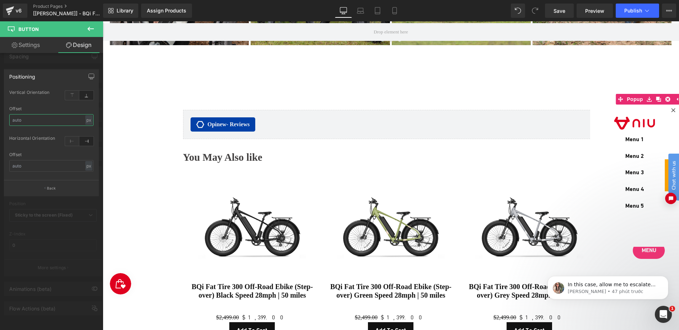
click at [26, 118] on input "text" at bounding box center [51, 120] width 84 height 12
click at [31, 120] on input "text" at bounding box center [51, 120] width 84 height 12
type input "100"
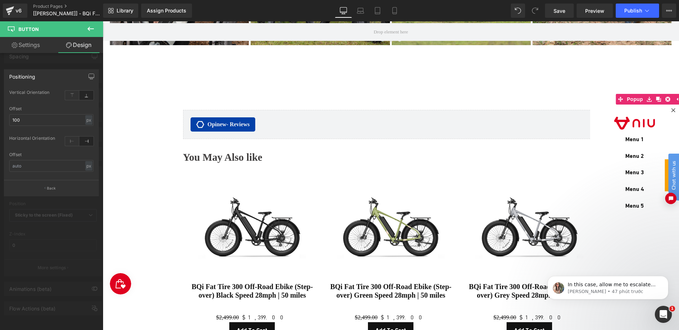
click at [59, 103] on div "Vertical Orientation top" at bounding box center [51, 97] width 84 height 18
click at [560, 14] on span "Save" at bounding box center [560, 10] width 12 height 7
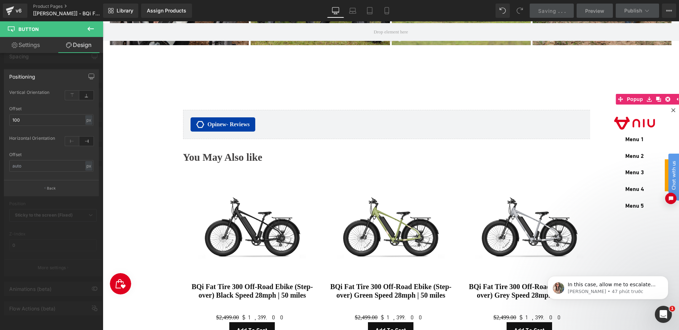
click at [668, 108] on div "Image Menu 1 Button Menu 2 Button Menu 3 Button Menu 4 Button Menu 5 Button" at bounding box center [634, 176] width 89 height 142
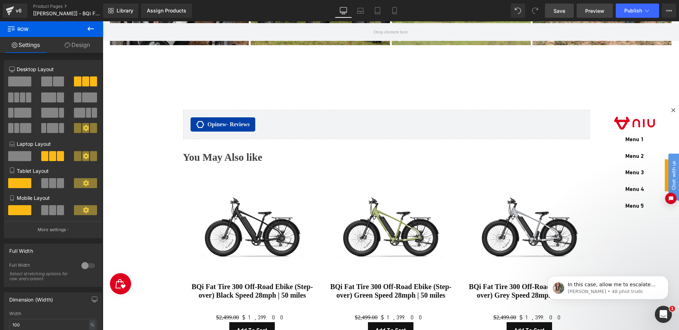
click at [590, 15] on link "Preview" at bounding box center [595, 11] width 36 height 14
click at [621, 14] on button "Publish" at bounding box center [637, 11] width 43 height 14
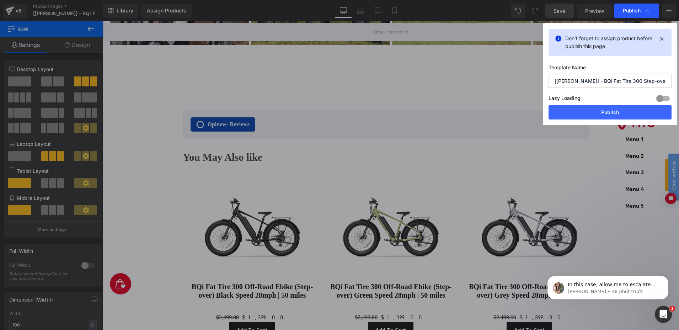
click at [625, 10] on span "Publish" at bounding box center [632, 10] width 18 height 6
click at [603, 114] on div "Image Menu 1 Button Menu 2 Button Menu 3 Button Menu 4 Button Menu 5 Button" at bounding box center [634, 176] width 89 height 142
click at [616, 112] on div "Image Menu 1 Button Menu 2 Button Menu 3 Button Menu 4 Button Menu 5 Button" at bounding box center [634, 176] width 89 height 142
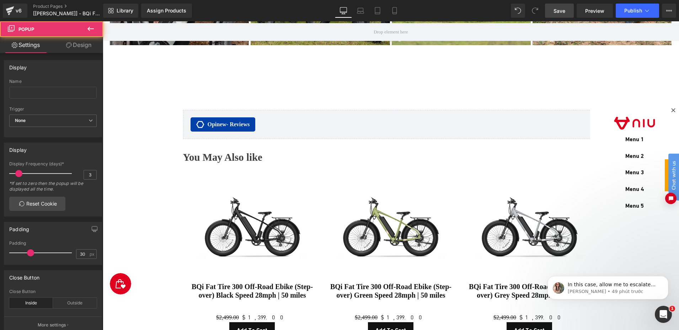
click at [672, 108] on icon at bounding box center [673, 110] width 4 height 4
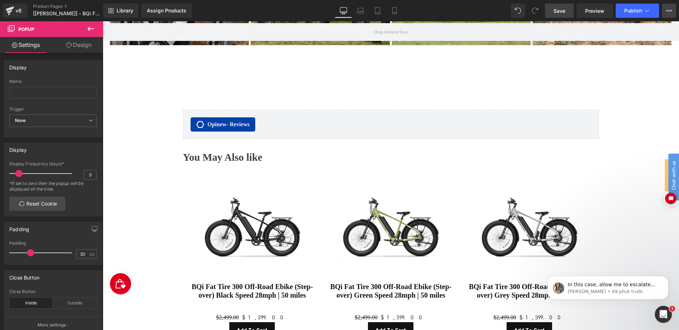
click at [668, 11] on icon at bounding box center [669, 11] width 6 height 6
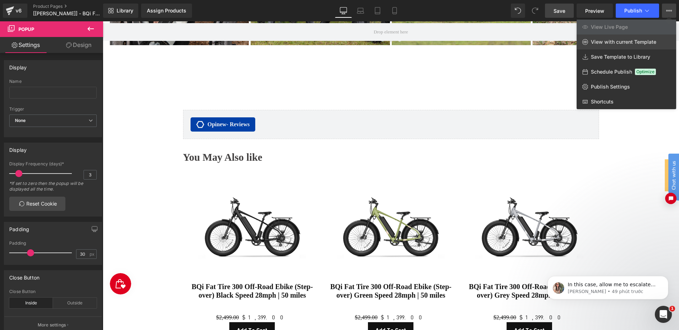
click at [626, 42] on span "View with current Template" at bounding box center [623, 42] width 65 height 6
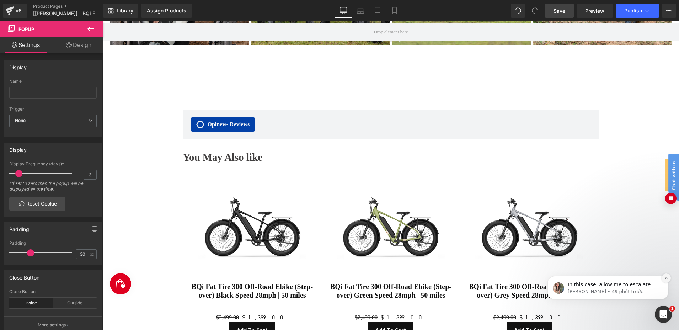
click at [666, 277] on icon "Dismiss notification" at bounding box center [666, 278] width 4 height 4
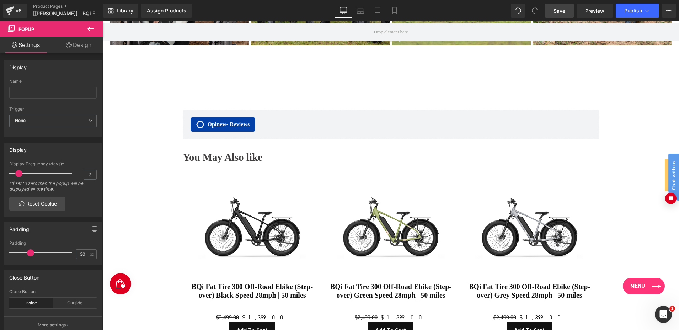
click at [651, 285] on link "Menu" at bounding box center [644, 286] width 42 height 17
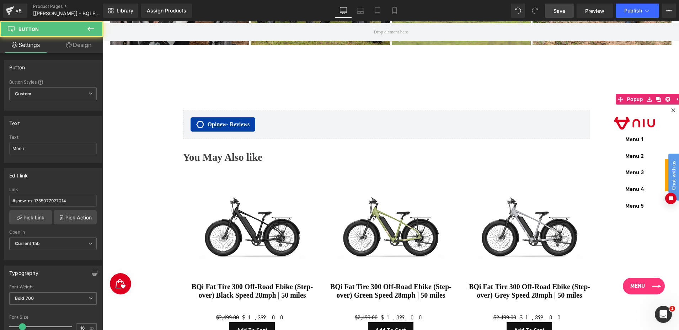
click at [639, 285] on span "Menu" at bounding box center [637, 286] width 15 height 8
click at [637, 286] on span "Menu" at bounding box center [637, 286] width 15 height 8
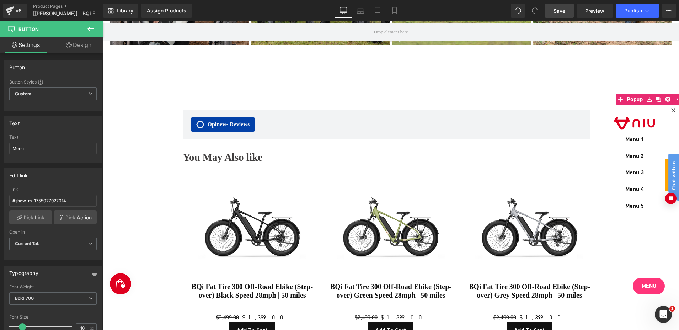
click at [642, 286] on span "Menu" at bounding box center [649, 286] width 15 height 8
click at [671, 110] on icon at bounding box center [673, 110] width 4 height 4
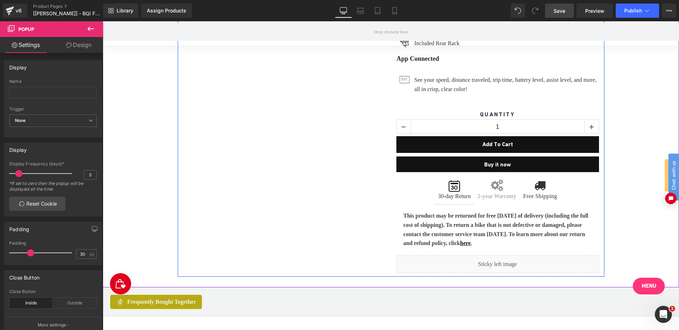
scroll to position [600, 0]
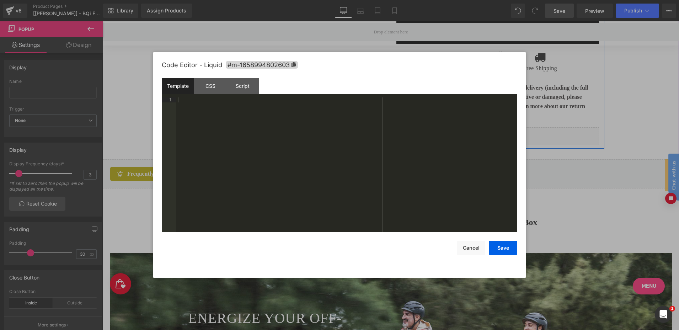
click at [506, 145] on div "Liquid" at bounding box center [497, 136] width 203 height 18
click at [242, 85] on div "Script" at bounding box center [242, 86] width 32 height 16
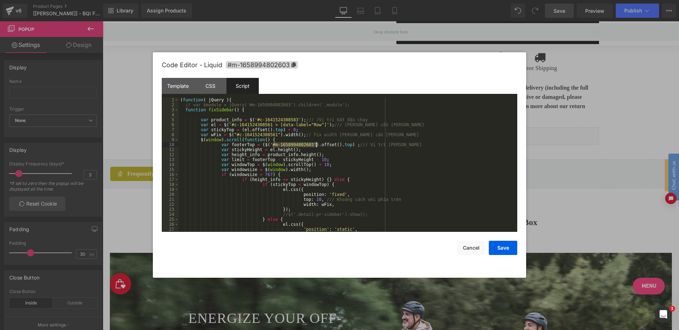
drag, startPoint x: 272, startPoint y: 144, endPoint x: 317, endPoint y: 145, distance: 44.8
click at [317, 145] on div "( function ( jQuery ) { // var $module = jQuery('#m-1658994802603').children('.…" at bounding box center [347, 169] width 336 height 144
click at [473, 248] on button "Cancel" at bounding box center [471, 248] width 28 height 14
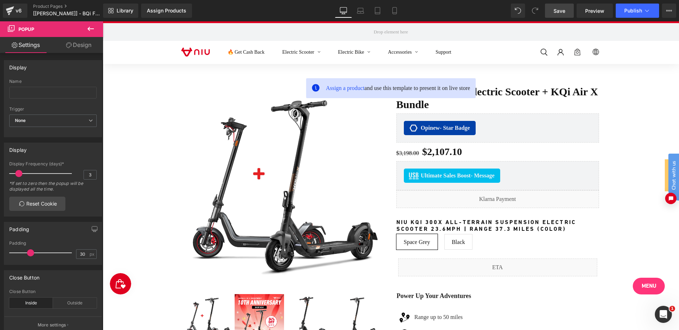
scroll to position [0, 0]
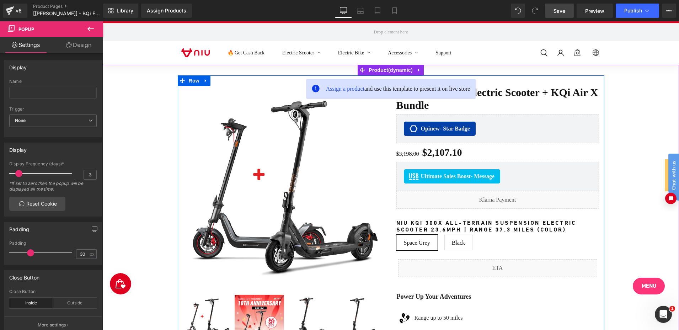
click at [388, 119] on div "Sale Off (P) Image ‹" at bounding box center [284, 215] width 213 height 259
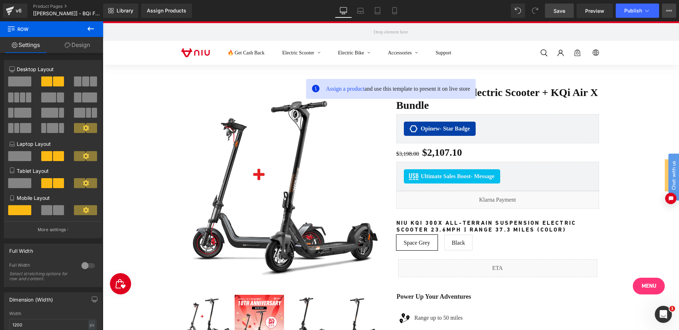
click at [669, 11] on icon at bounding box center [669, 11] width 6 height 6
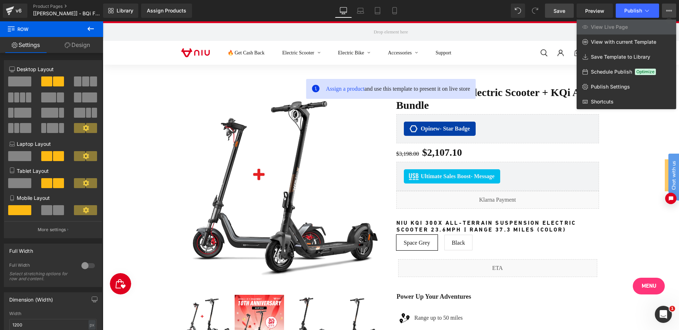
click at [667, 12] on icon at bounding box center [669, 11] width 6 height 6
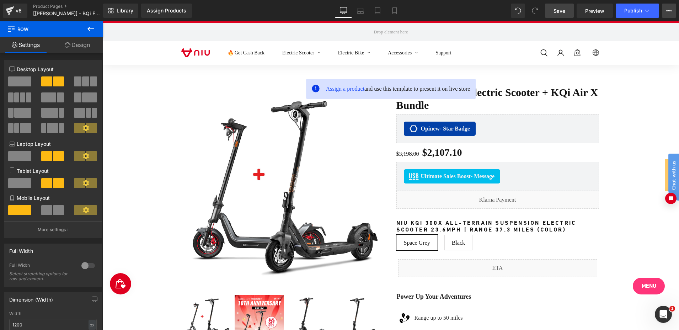
click at [668, 14] on button "View Live Page View with current Template Save Template to Library Schedule Pub…" at bounding box center [669, 11] width 14 height 14
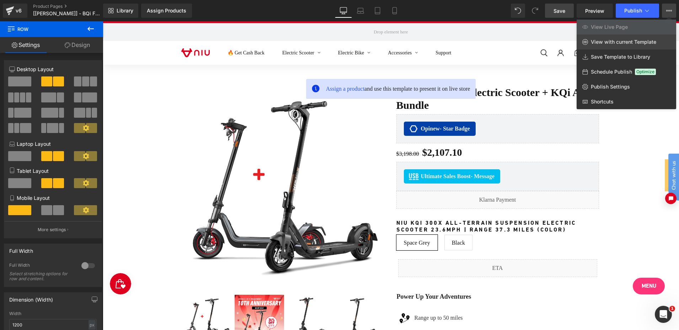
click at [621, 39] on span "View with current Template" at bounding box center [623, 42] width 65 height 6
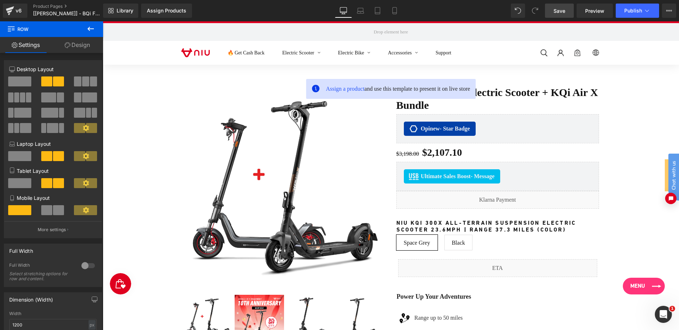
click at [630, 285] on span "Menu" at bounding box center [637, 286] width 15 height 8
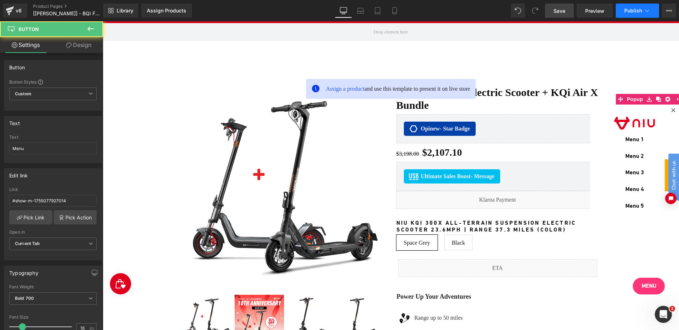
click at [635, 10] on span "Publish" at bounding box center [633, 11] width 18 height 6
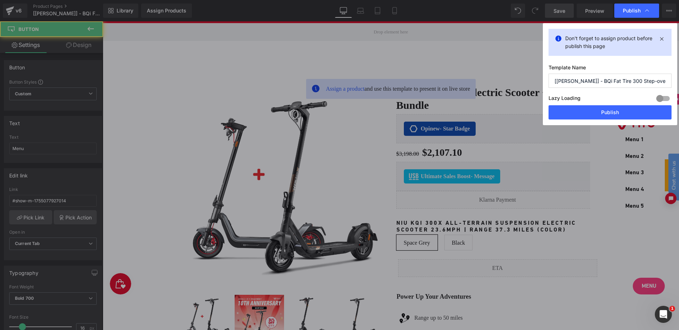
scroll to position [142, 0]
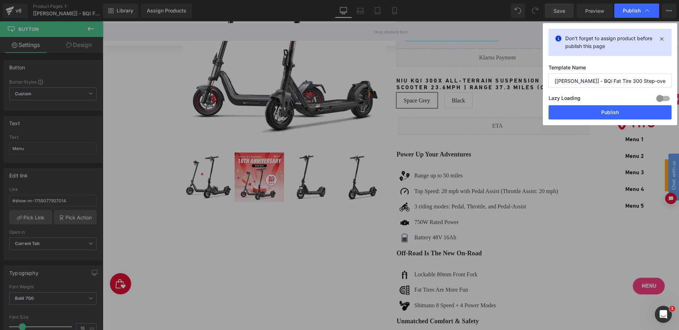
click at [594, 105] on div "Lazy Loading Build Upgrade plan to unlock" at bounding box center [610, 100] width 123 height 12
click at [618, 114] on button "Publish" at bounding box center [610, 112] width 123 height 14
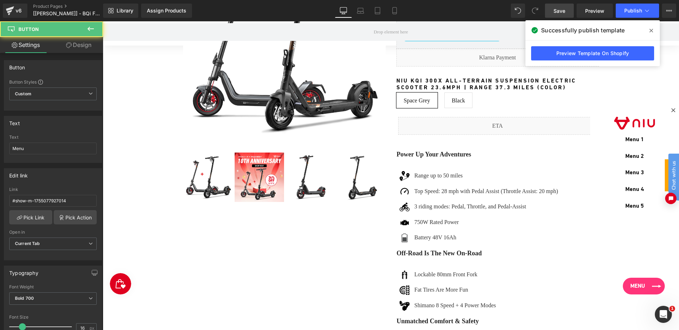
click at [644, 283] on span "Menu" at bounding box center [637, 286] width 15 height 8
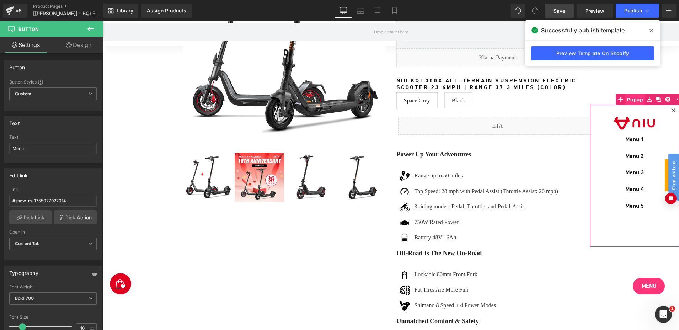
click at [628, 99] on span "Popup" at bounding box center [635, 99] width 20 height 11
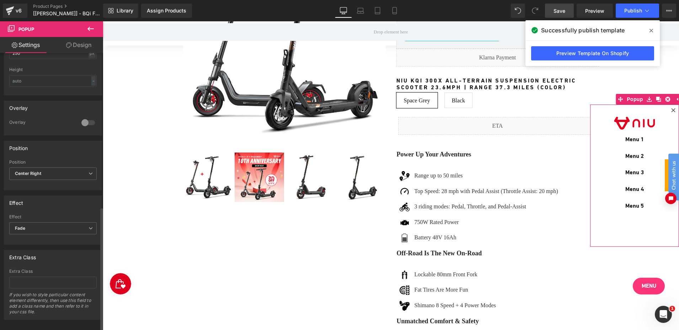
scroll to position [343, 0]
click at [90, 113] on div at bounding box center [88, 118] width 17 height 11
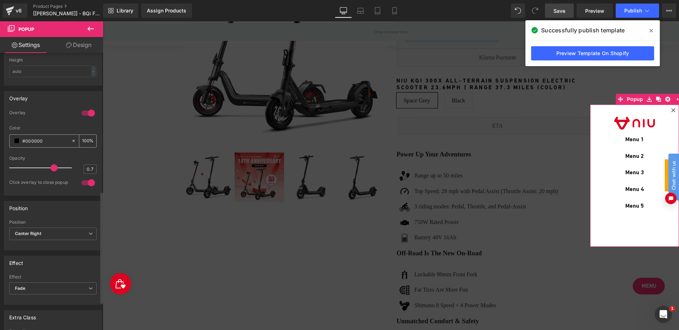
click at [82, 140] on input "100" at bounding box center [85, 141] width 7 height 8
click at [84, 140] on input "100" at bounding box center [85, 141] width 7 height 8
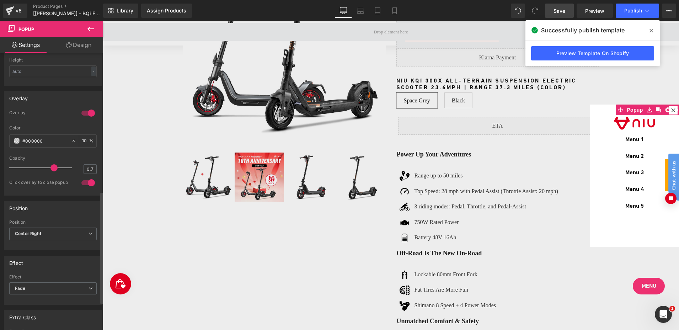
click at [50, 121] on div "Overlay" at bounding box center [52, 118] width 87 height 16
click at [82, 140] on input "10" at bounding box center [85, 141] width 7 height 8
click at [82, 139] on input "10" at bounding box center [85, 141] width 7 height 8
type input "15"
click at [53, 119] on div "Overlay" at bounding box center [52, 118] width 87 height 16
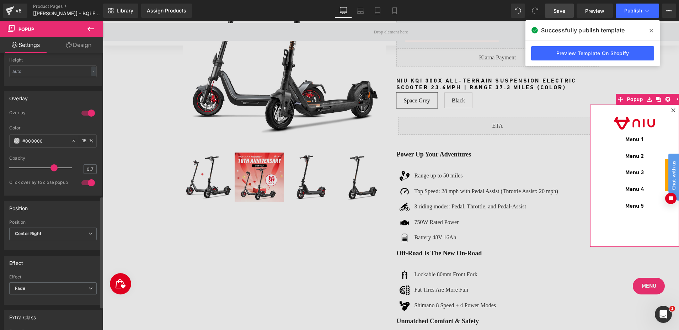
scroll to position [413, 0]
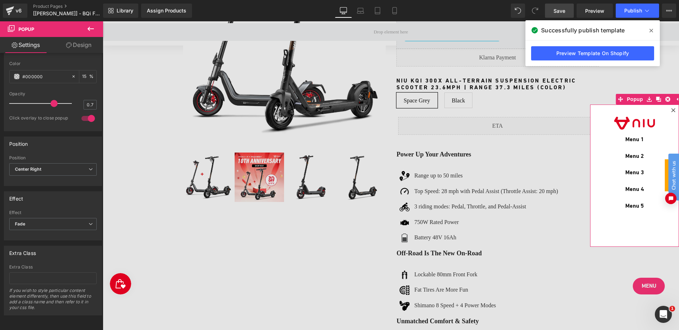
click at [78, 43] on link "Design" at bounding box center [79, 45] width 52 height 16
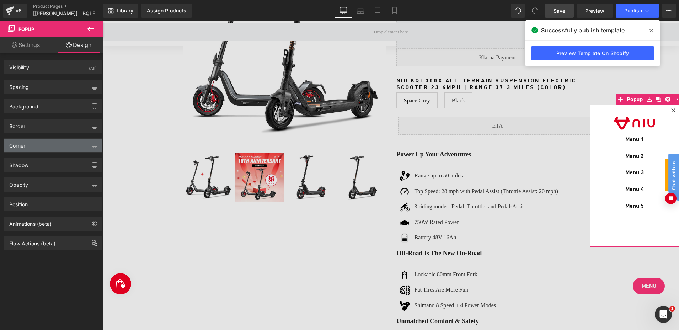
click at [34, 145] on div "Corner" at bounding box center [52, 146] width 97 height 14
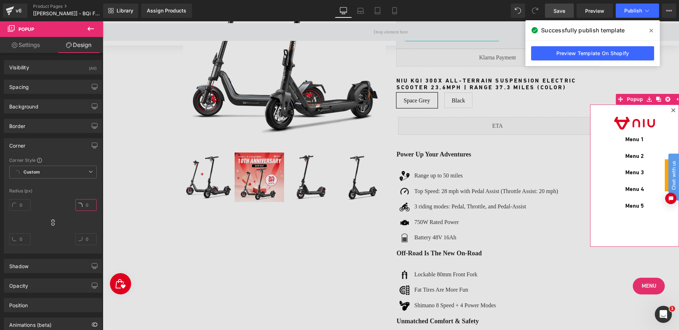
click at [84, 203] on input "text" at bounding box center [85, 205] width 21 height 12
click at [81, 204] on input "text" at bounding box center [85, 205] width 21 height 12
type input "10"
click at [55, 197] on div "10" at bounding box center [52, 224] width 87 height 57
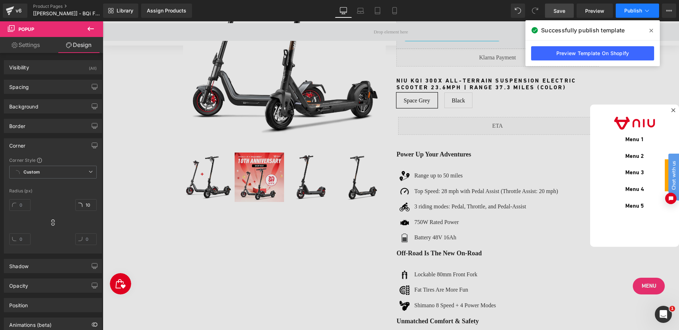
click at [624, 11] on button "Publish" at bounding box center [637, 11] width 43 height 14
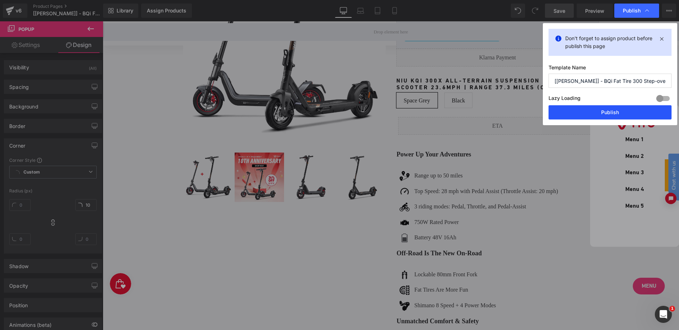
click at [590, 109] on button "Publish" at bounding box center [610, 112] width 123 height 14
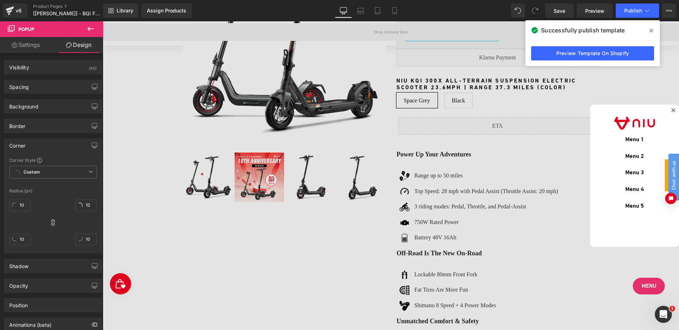
click at [642, 283] on div at bounding box center [391, 175] width 576 height 309
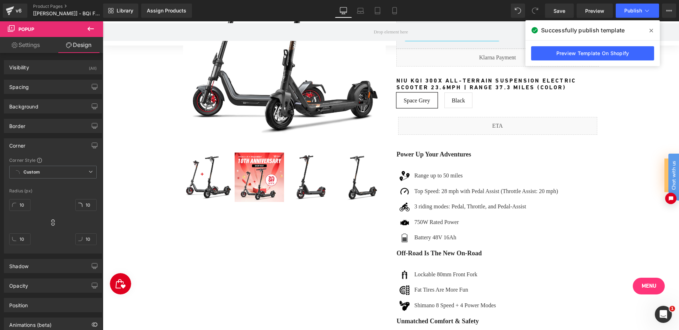
click at [649, 285] on link "Menu" at bounding box center [649, 286] width 32 height 17
click at [650, 31] on icon at bounding box center [652, 31] width 4 height 6
click at [103, 21] on div at bounding box center [103, 21] width 0 height 0
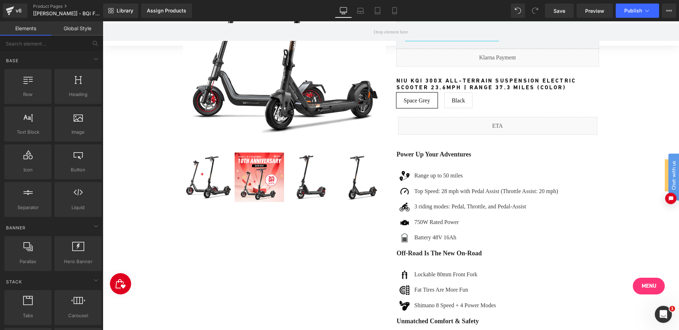
click at [642, 287] on span "Menu" at bounding box center [649, 286] width 15 height 8
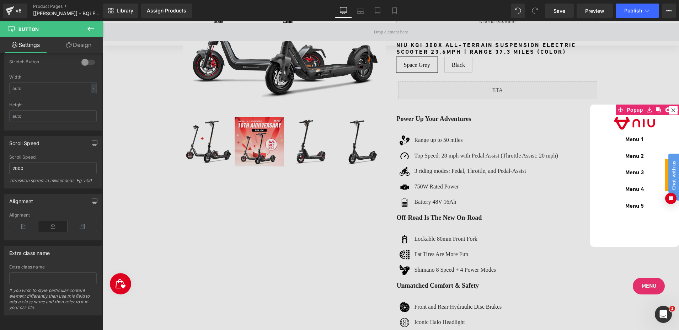
scroll to position [284, 0]
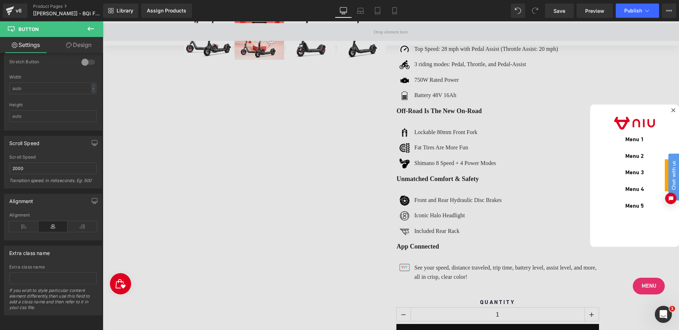
click at [671, 110] on icon at bounding box center [673, 110] width 4 height 4
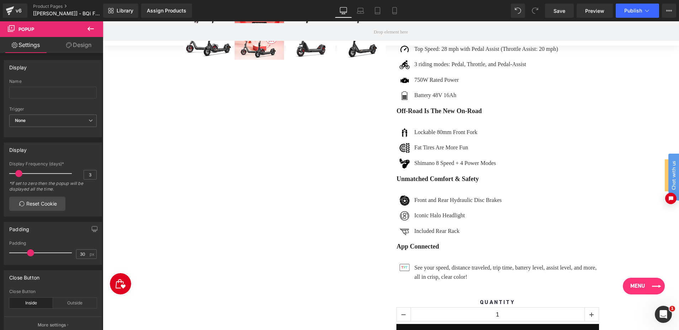
click at [652, 287] on link "Menu" at bounding box center [644, 286] width 42 height 17
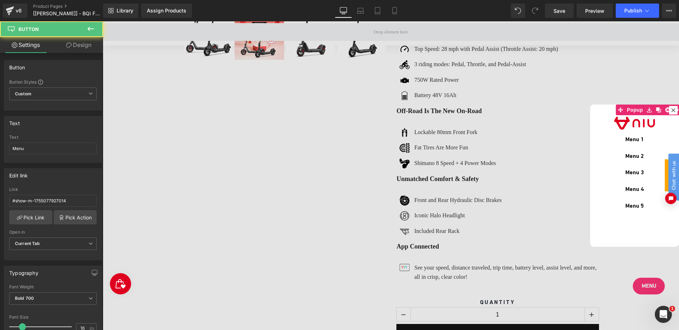
click at [647, 287] on div at bounding box center [391, 175] width 576 height 309
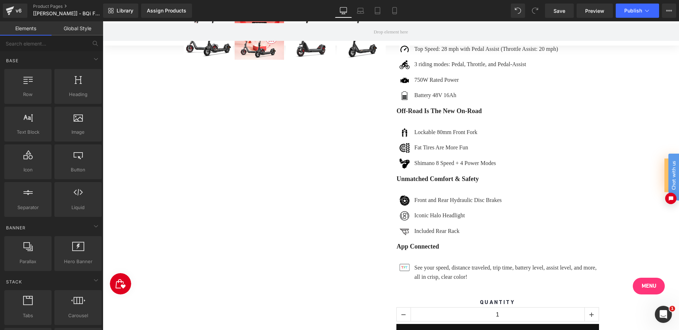
click at [647, 287] on link "Menu" at bounding box center [649, 286] width 32 height 17
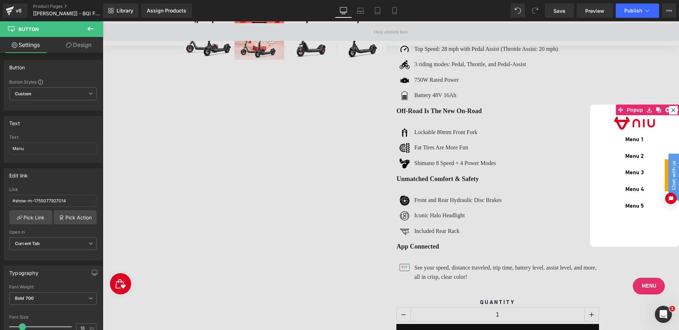
click at [80, 45] on link "Design" at bounding box center [79, 45] width 52 height 16
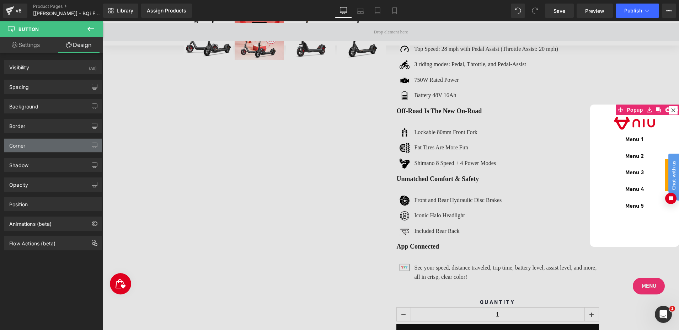
type input "99"
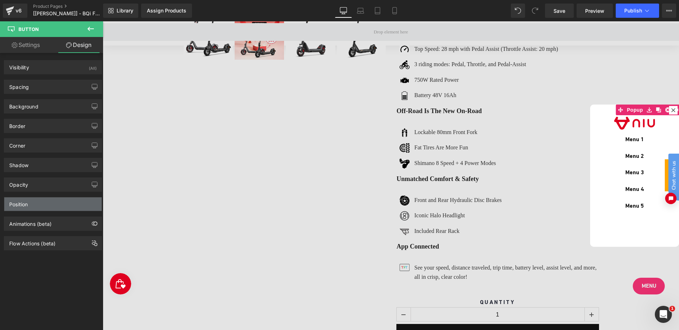
click at [37, 202] on div "Position" at bounding box center [52, 204] width 97 height 14
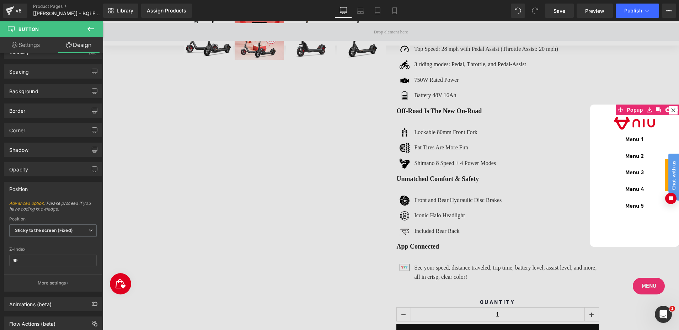
scroll to position [36, 0]
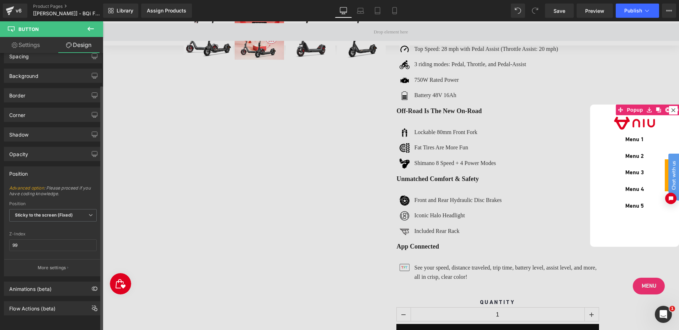
drag, startPoint x: 47, startPoint y: 266, endPoint x: 52, endPoint y: 260, distance: 7.8
click at [47, 265] on button "More settings" at bounding box center [52, 267] width 97 height 17
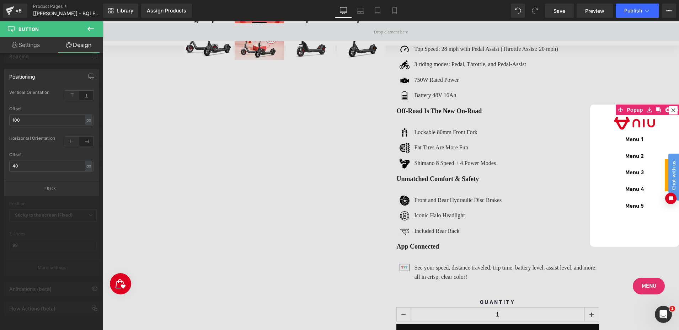
click at [31, 42] on link "Settings" at bounding box center [26, 45] width 52 height 16
type input "100"
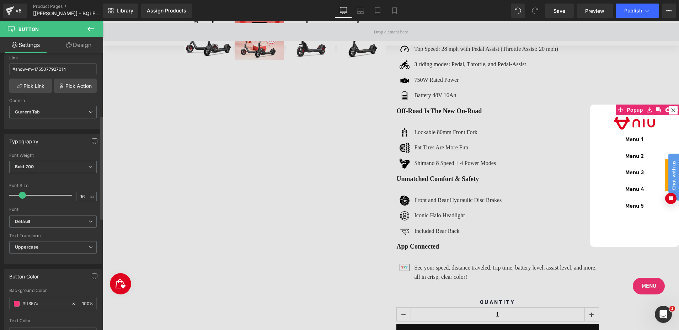
scroll to position [71, 0]
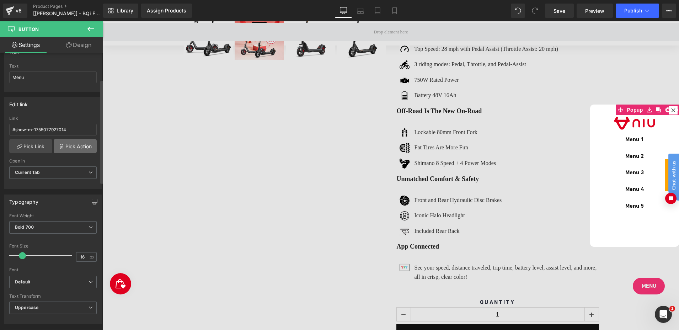
click at [72, 145] on link "Pick Action" at bounding box center [75, 146] width 43 height 14
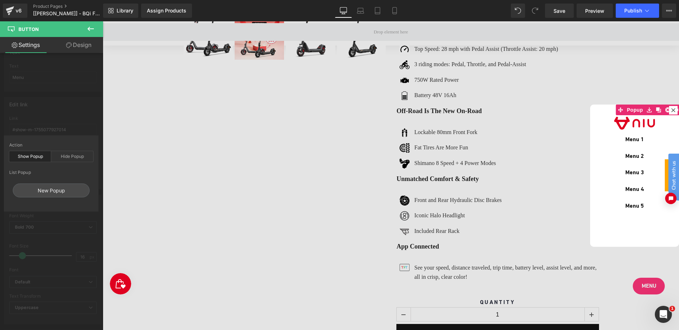
click at [78, 111] on div "Edit link #show-m-1755077927014 Link #show-m-1755077927014 Pick Link Pick Actio…" at bounding box center [53, 140] width 106 height 97
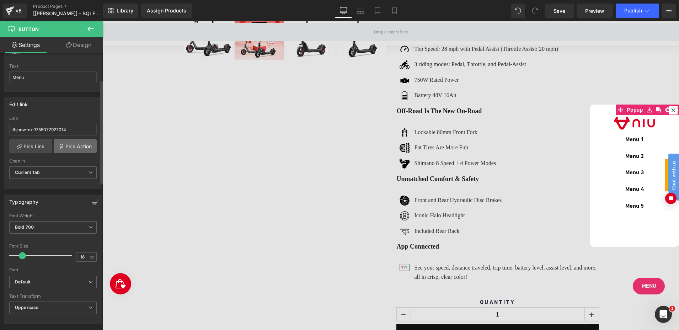
click at [70, 148] on link "Pick Action" at bounding box center [75, 146] width 43 height 14
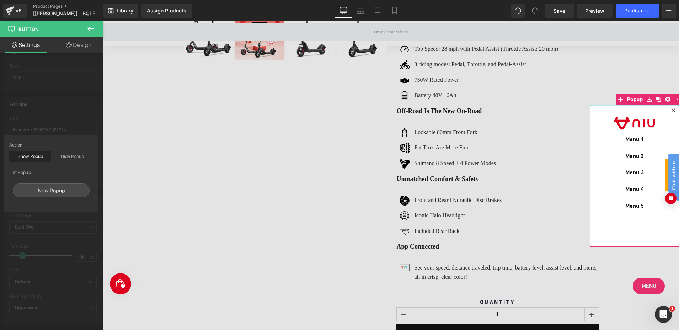
click at [634, 105] on div at bounding box center [634, 106] width 89 height 2
click at [384, 164] on div at bounding box center [391, 175] width 576 height 309
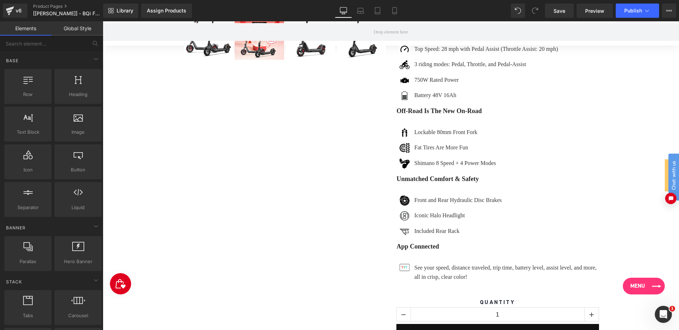
click at [638, 283] on span "Menu" at bounding box center [637, 286] width 15 height 8
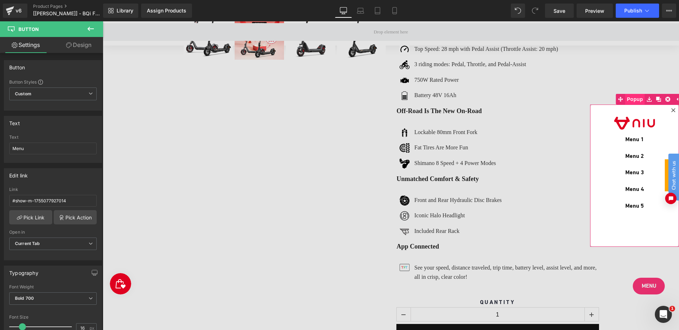
click at [631, 100] on span "Popup" at bounding box center [635, 99] width 20 height 11
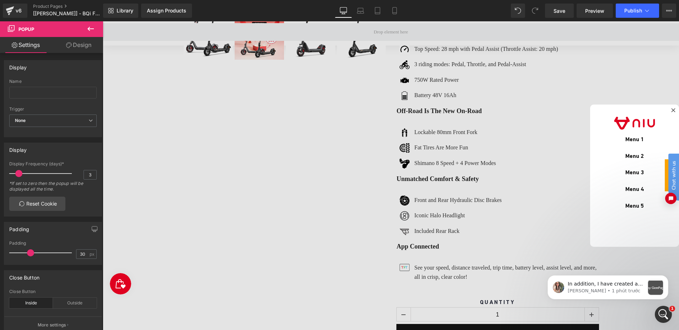
scroll to position [0, 0]
